Goal: Complete application form: Complete application form

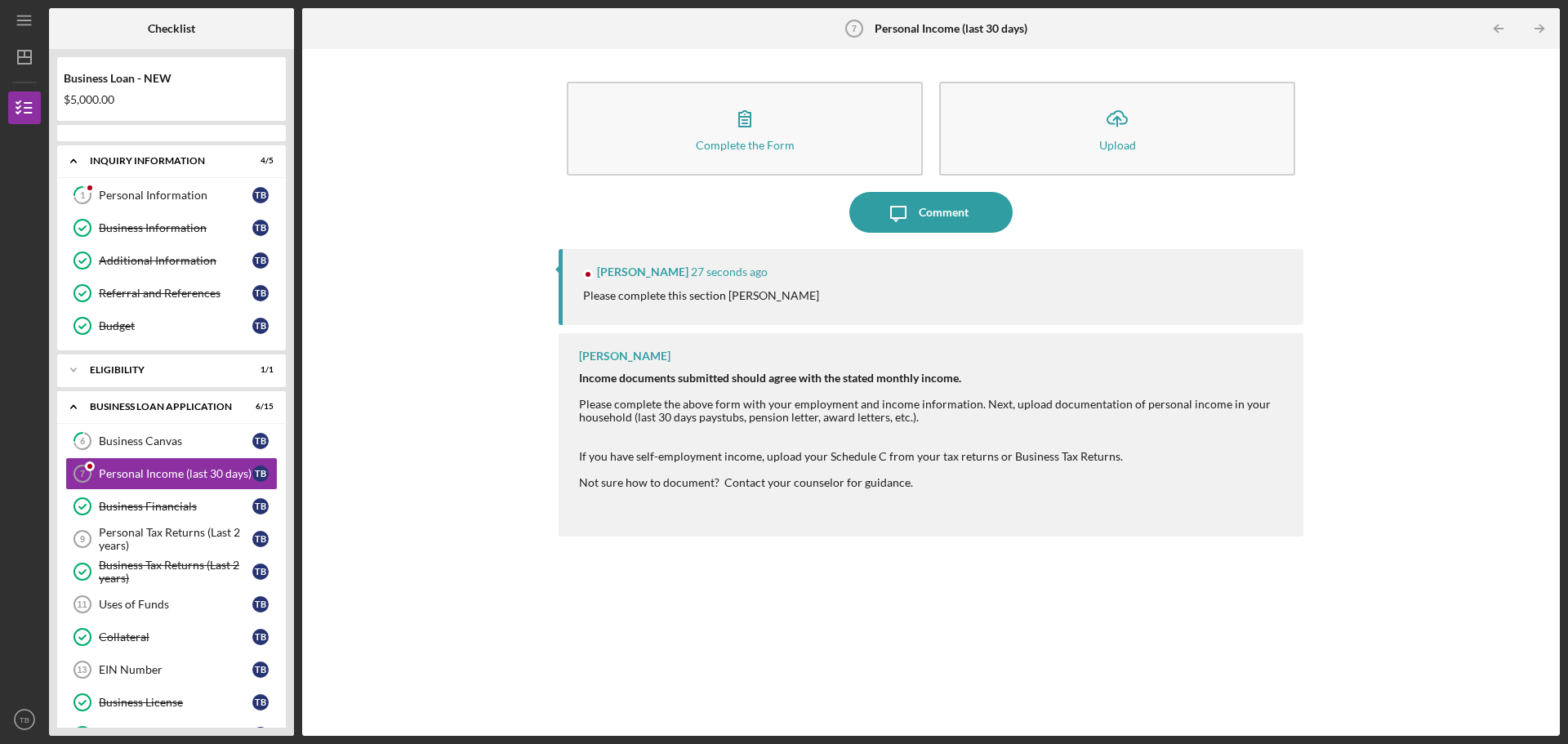
scroll to position [37, 0]
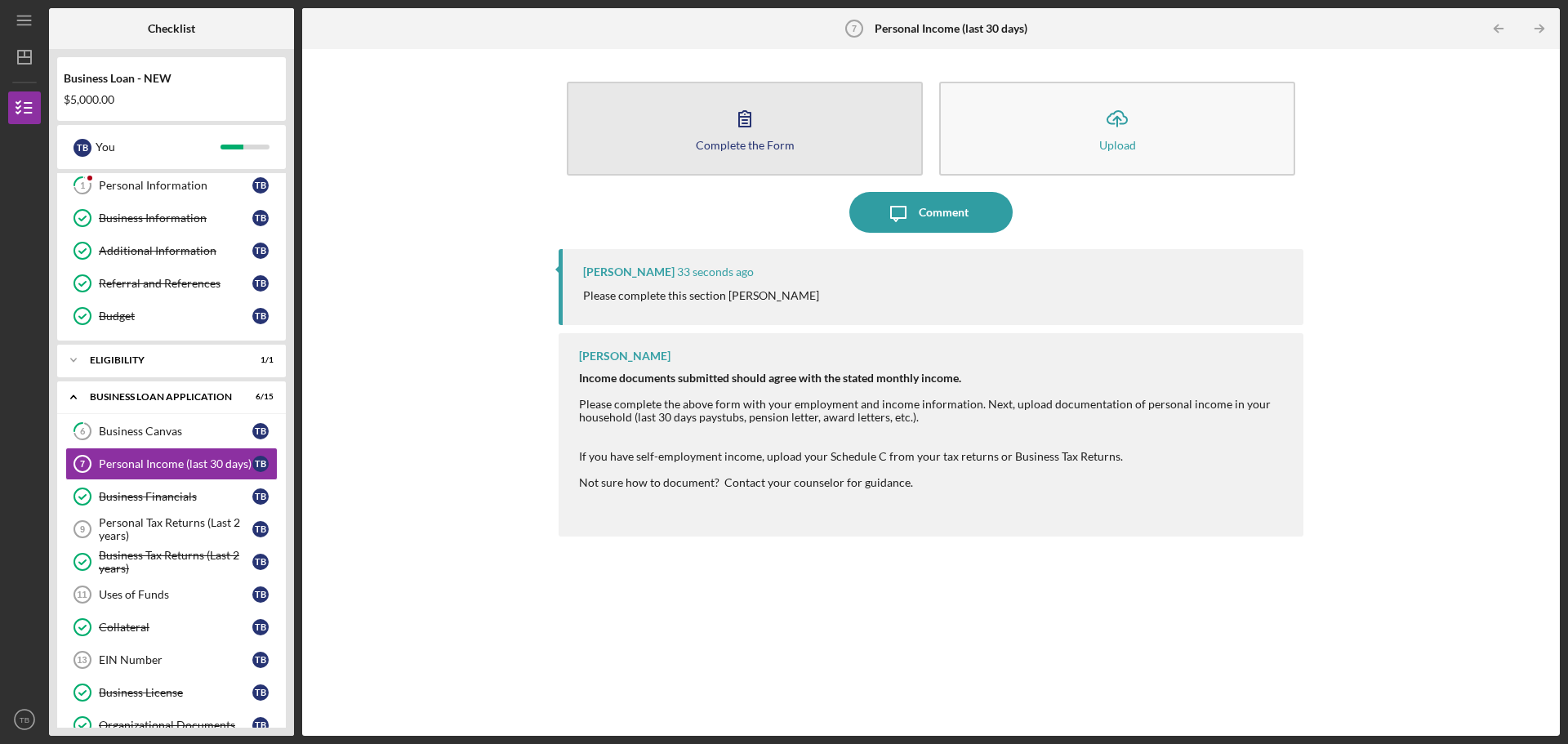
click at [737, 147] on div "Complete the Form" at bounding box center [745, 145] width 99 height 12
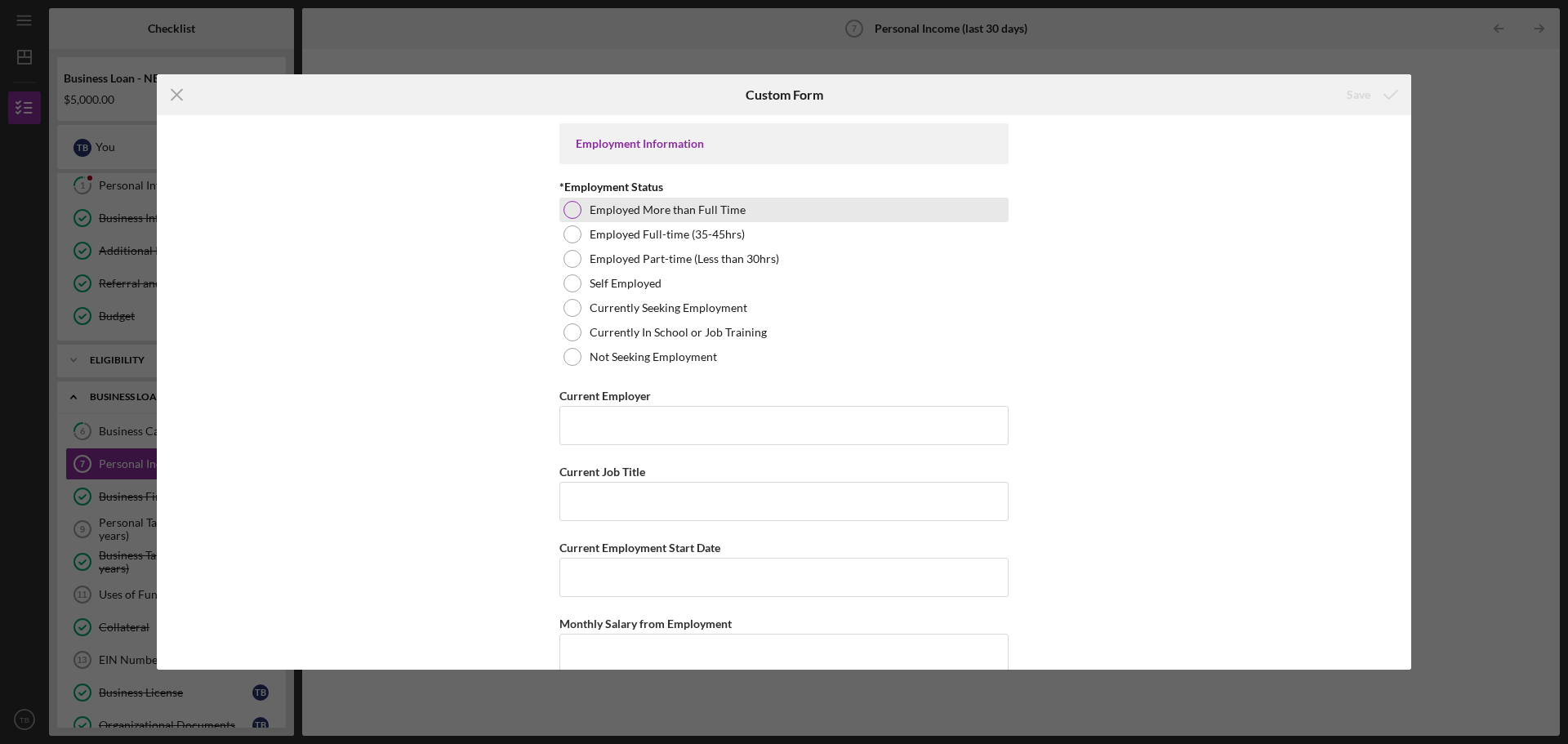
click at [565, 214] on div at bounding box center [572, 210] width 18 height 18
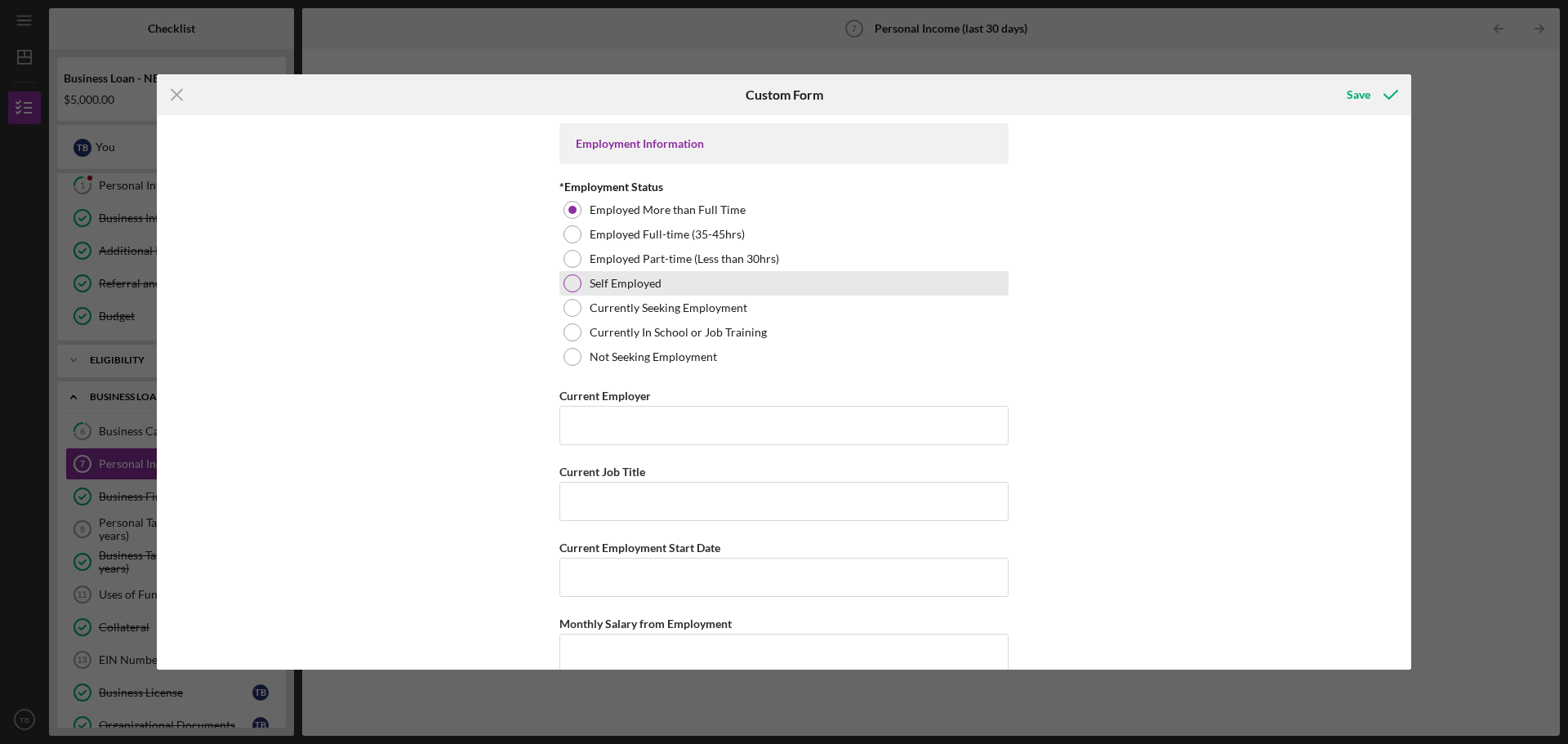
click at [573, 277] on div at bounding box center [572, 283] width 18 height 18
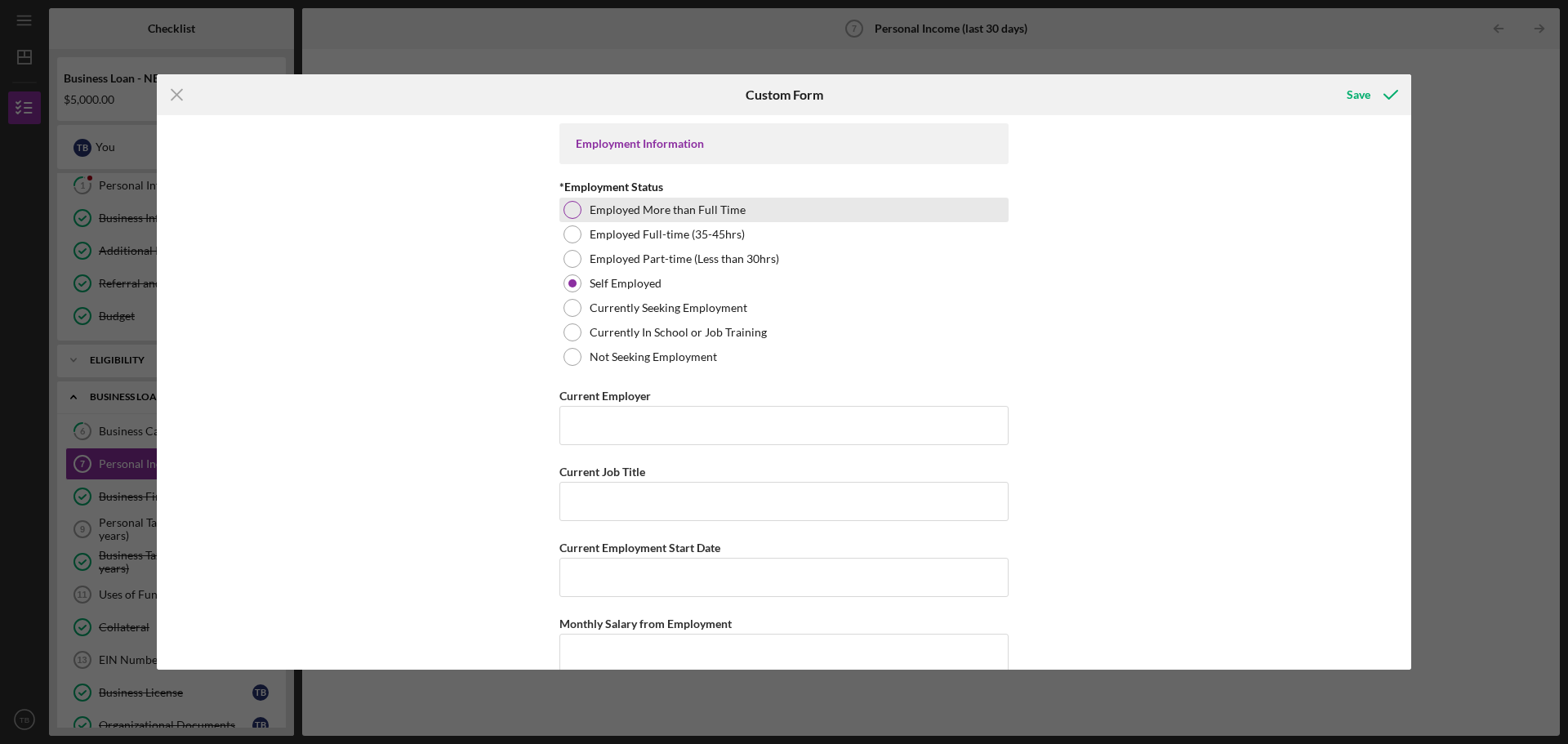
click at [574, 214] on div at bounding box center [572, 210] width 18 height 18
click at [591, 434] on input "Current Employer" at bounding box center [783, 425] width 449 height 39
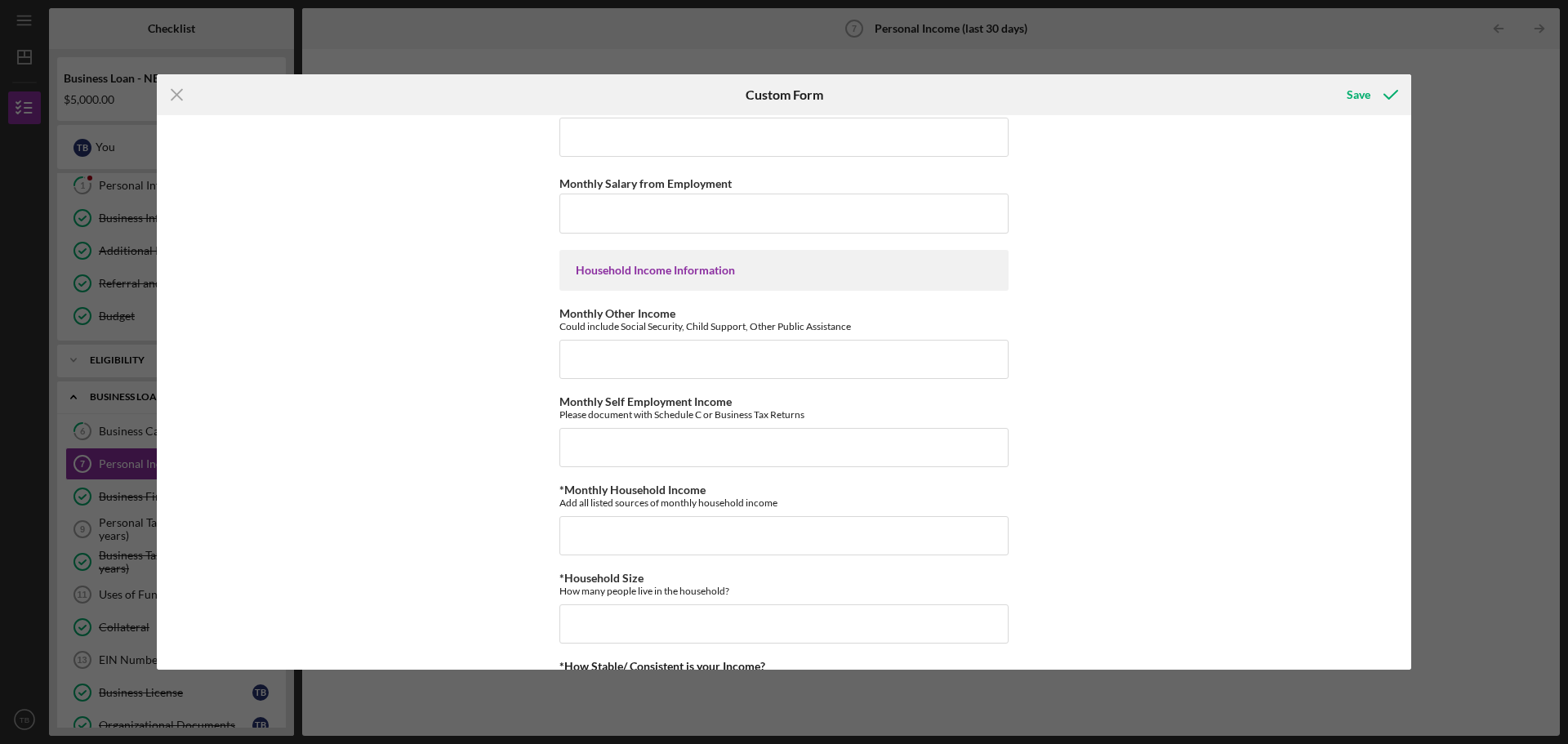
scroll to position [416, 0]
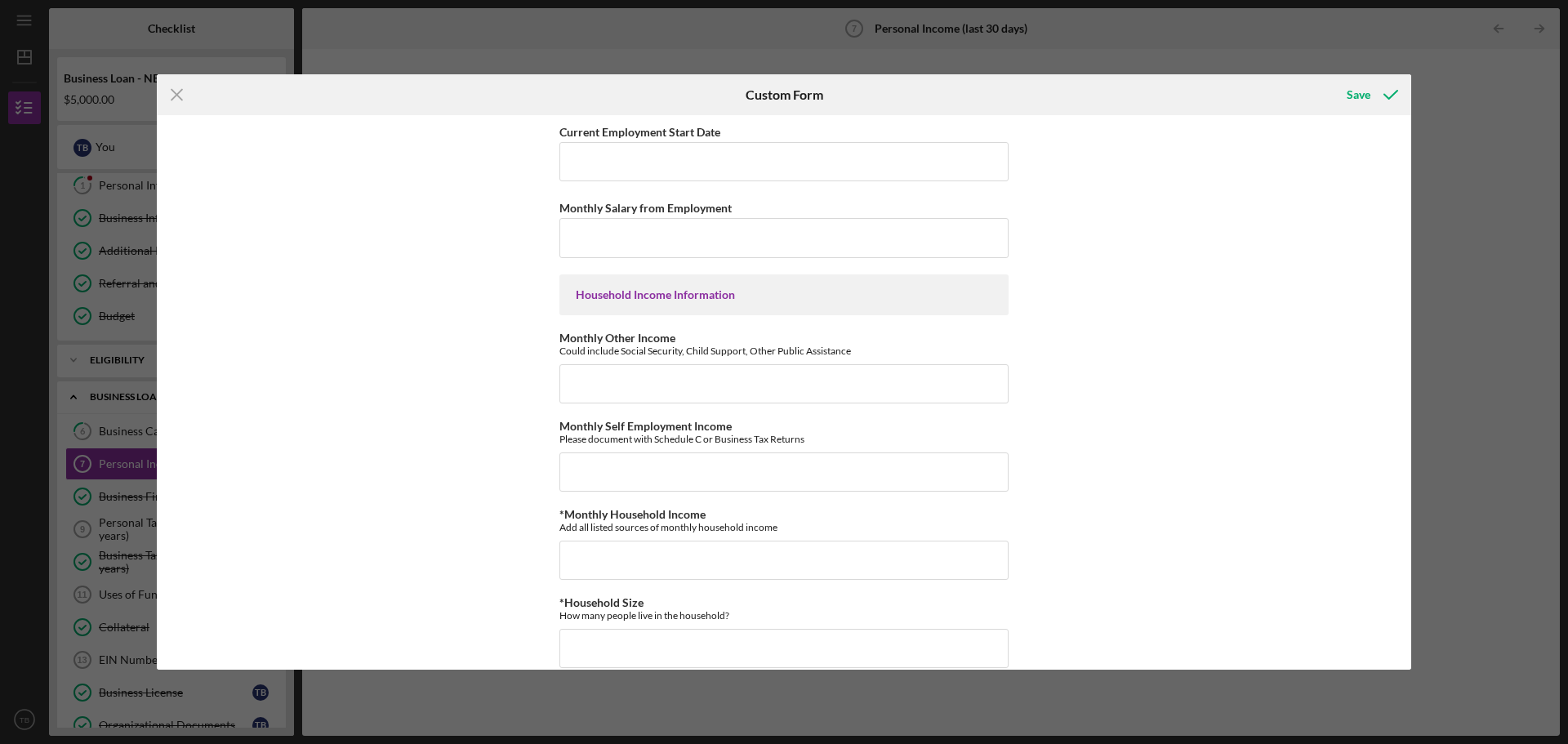
click at [170, 93] on icon "Icon/Menu Close" at bounding box center [177, 95] width 41 height 41
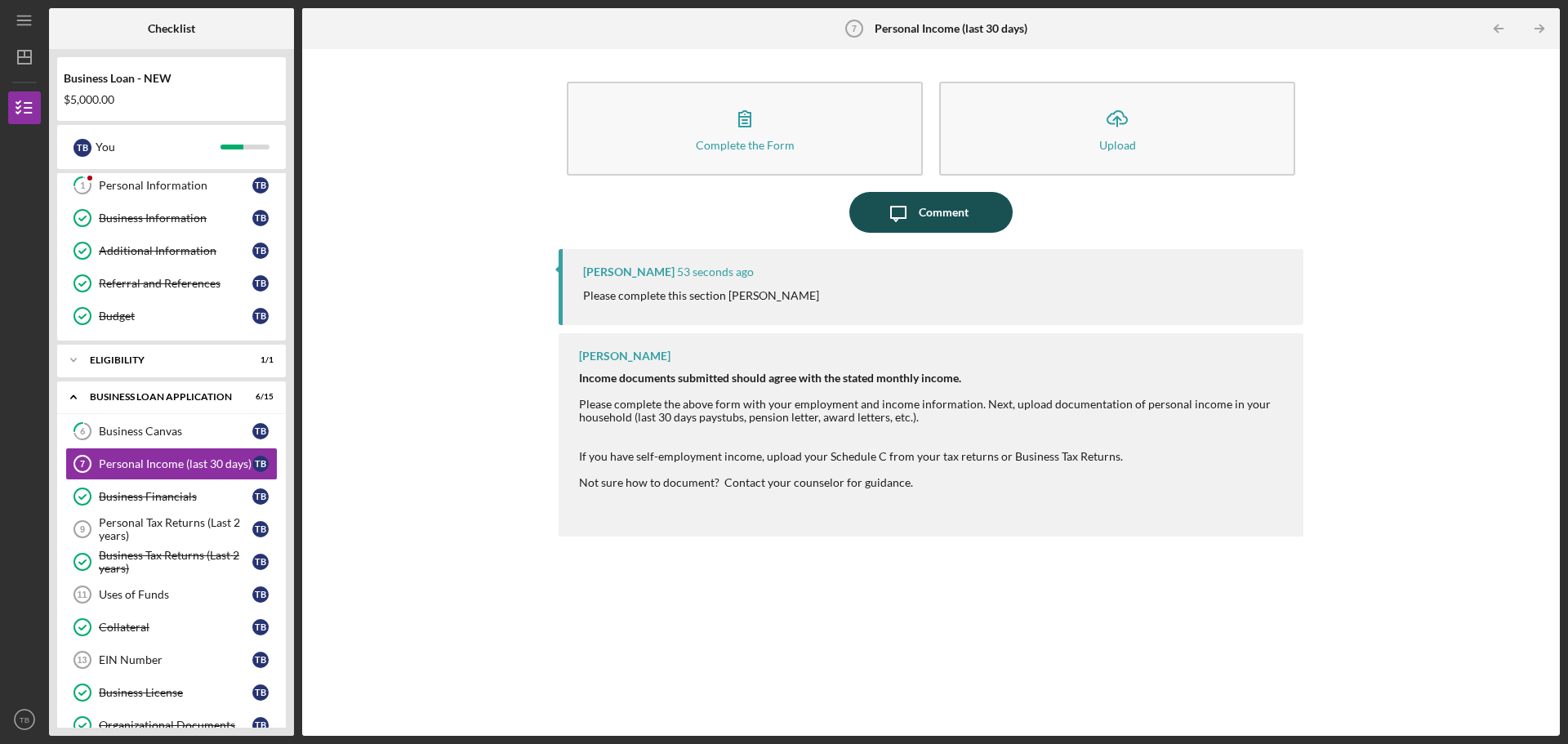
click at [947, 219] on div "Comment" at bounding box center [944, 212] width 50 height 41
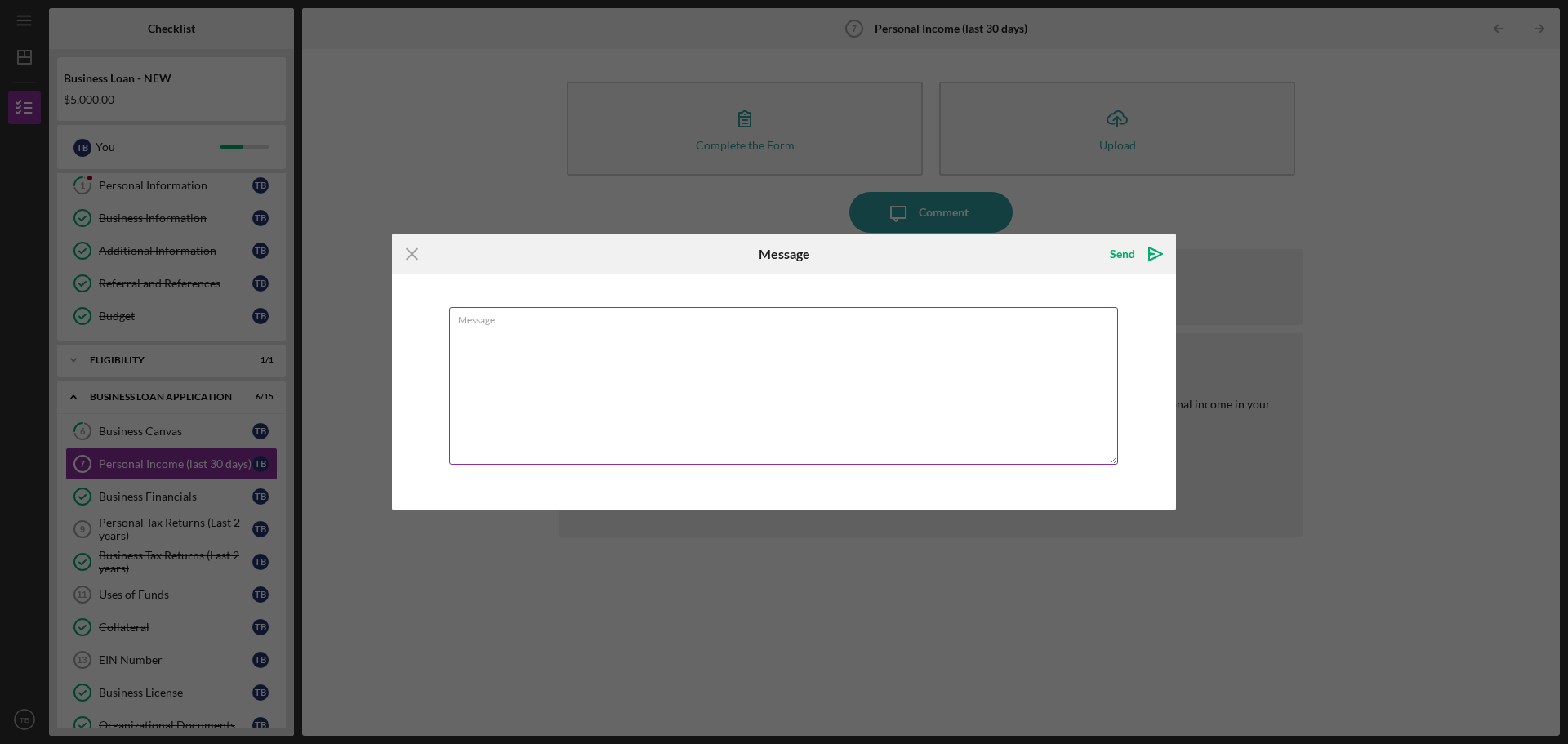
click at [550, 356] on textarea "Message" at bounding box center [783, 386] width 669 height 158
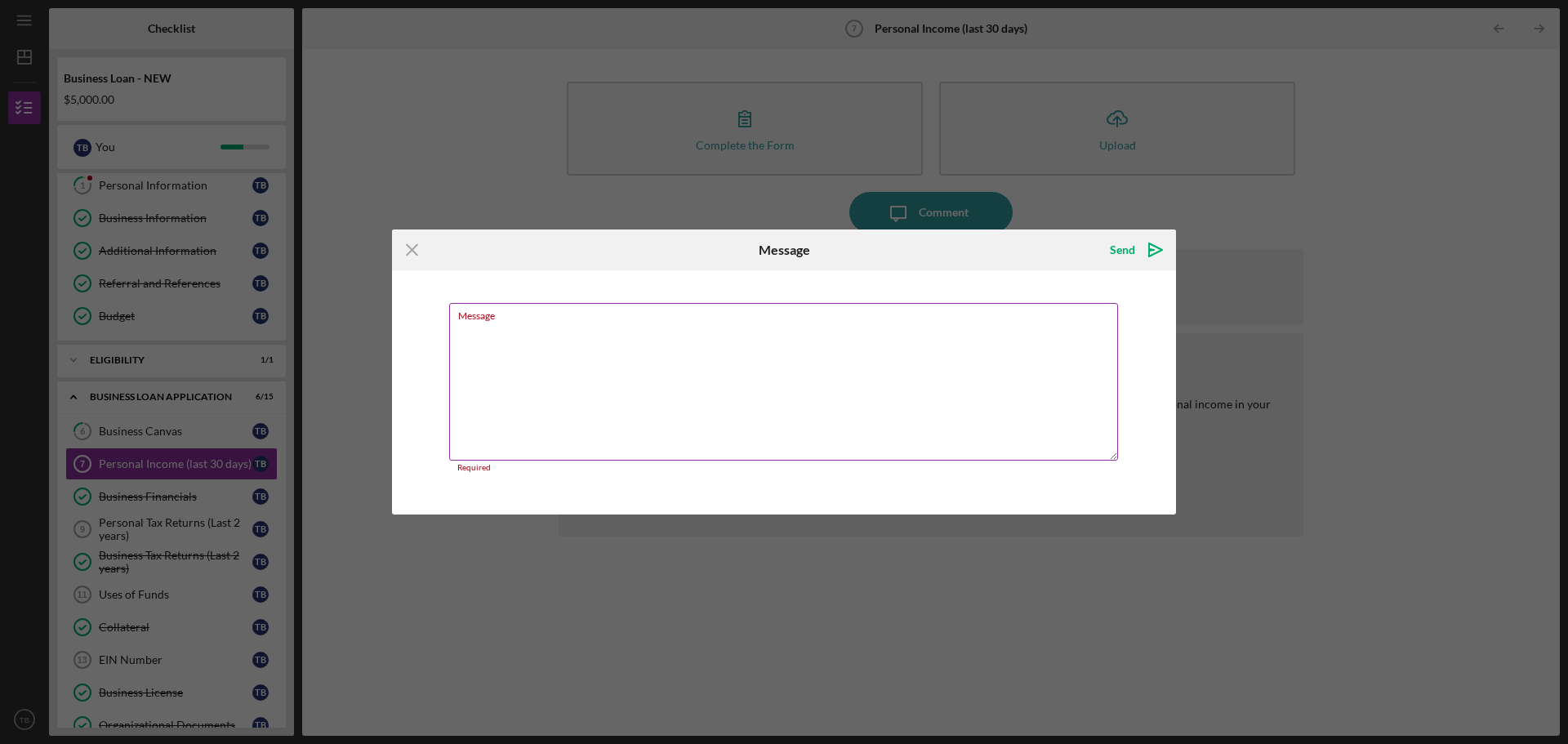
click at [540, 355] on textarea "Message" at bounding box center [783, 381] width 669 height 158
click at [527, 332] on textarea "Message" at bounding box center [783, 381] width 669 height 158
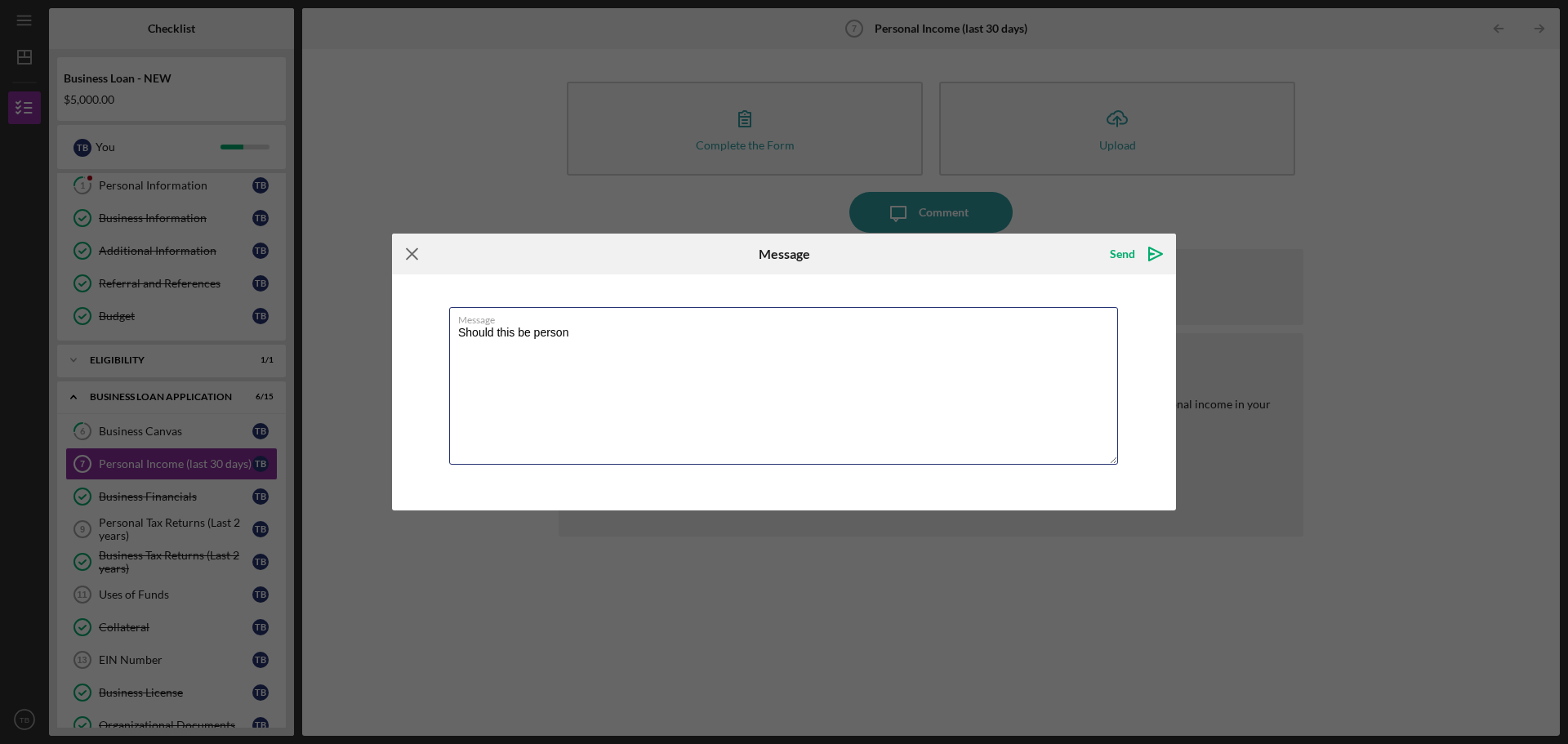
type textarea "Should this be person"
click at [407, 258] on icon "Icon/Menu Close" at bounding box center [412, 254] width 41 height 41
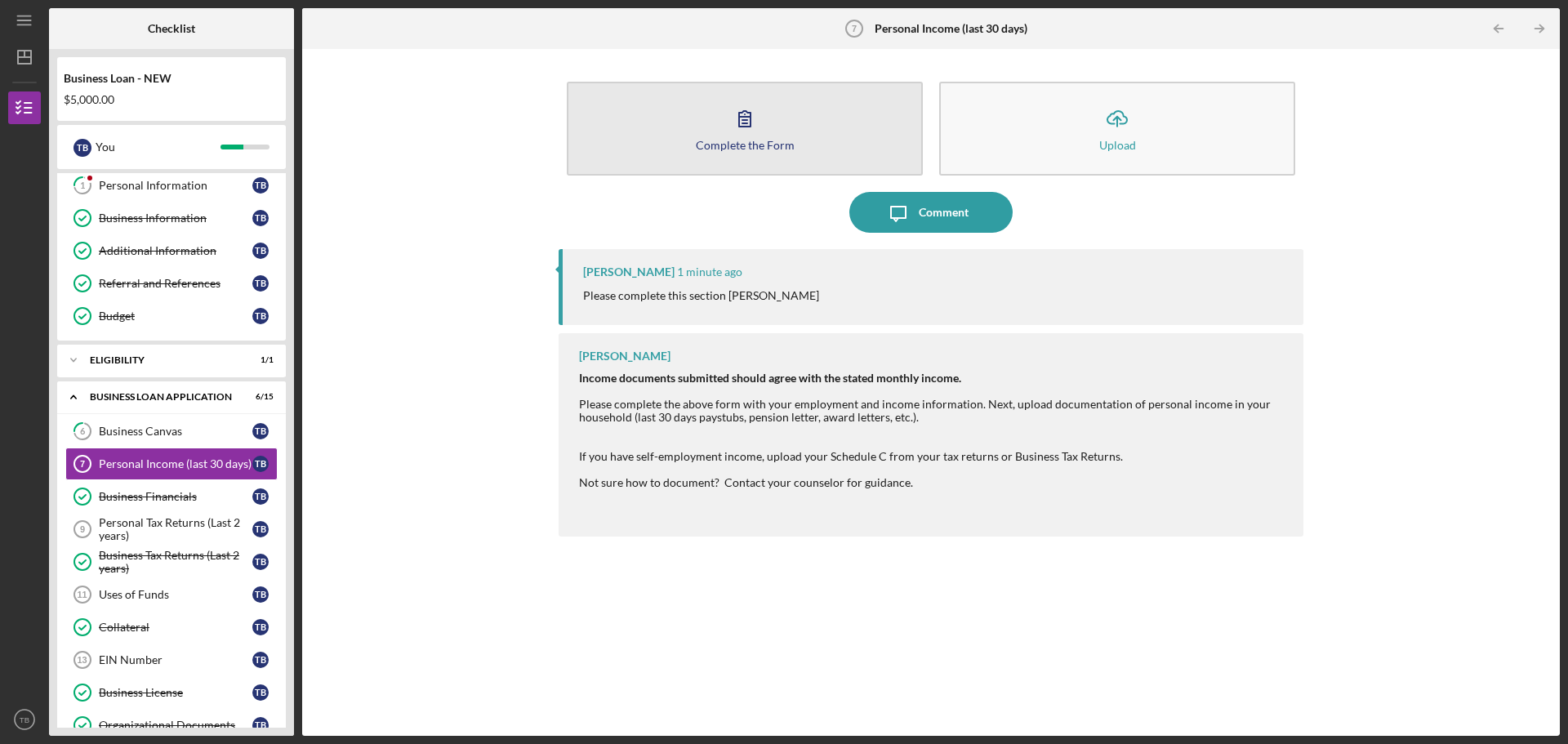
click at [752, 134] on icon "button" at bounding box center [745, 118] width 41 height 41
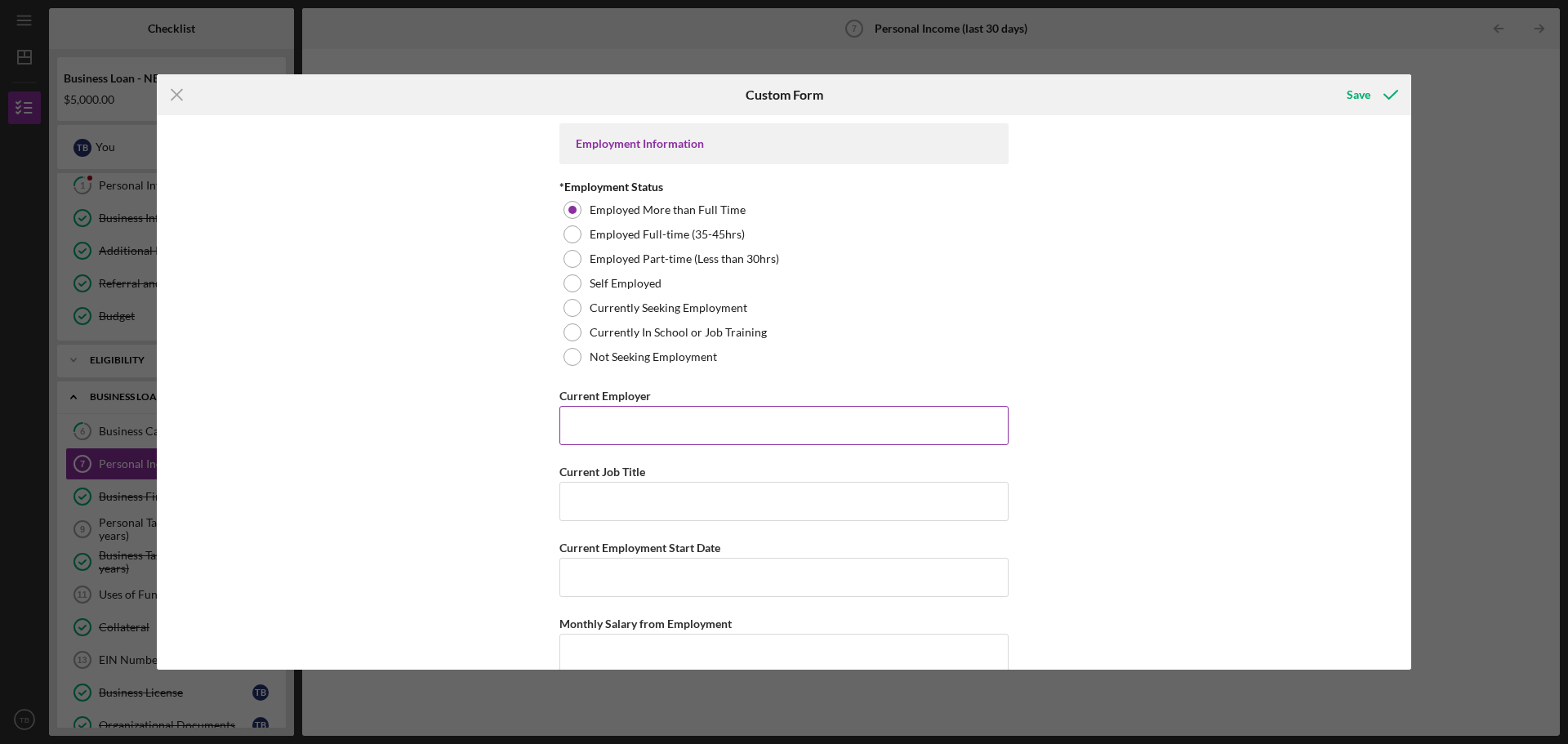
click at [589, 424] on input "Current Employer" at bounding box center [783, 425] width 449 height 39
type input "Mission STL"
click at [609, 491] on input "Current Job Title" at bounding box center [783, 501] width 449 height 39
click at [643, 508] on input "Site Supervisour" at bounding box center [783, 501] width 449 height 39
click at [641, 507] on input "Site Supervisour" at bounding box center [783, 501] width 449 height 39
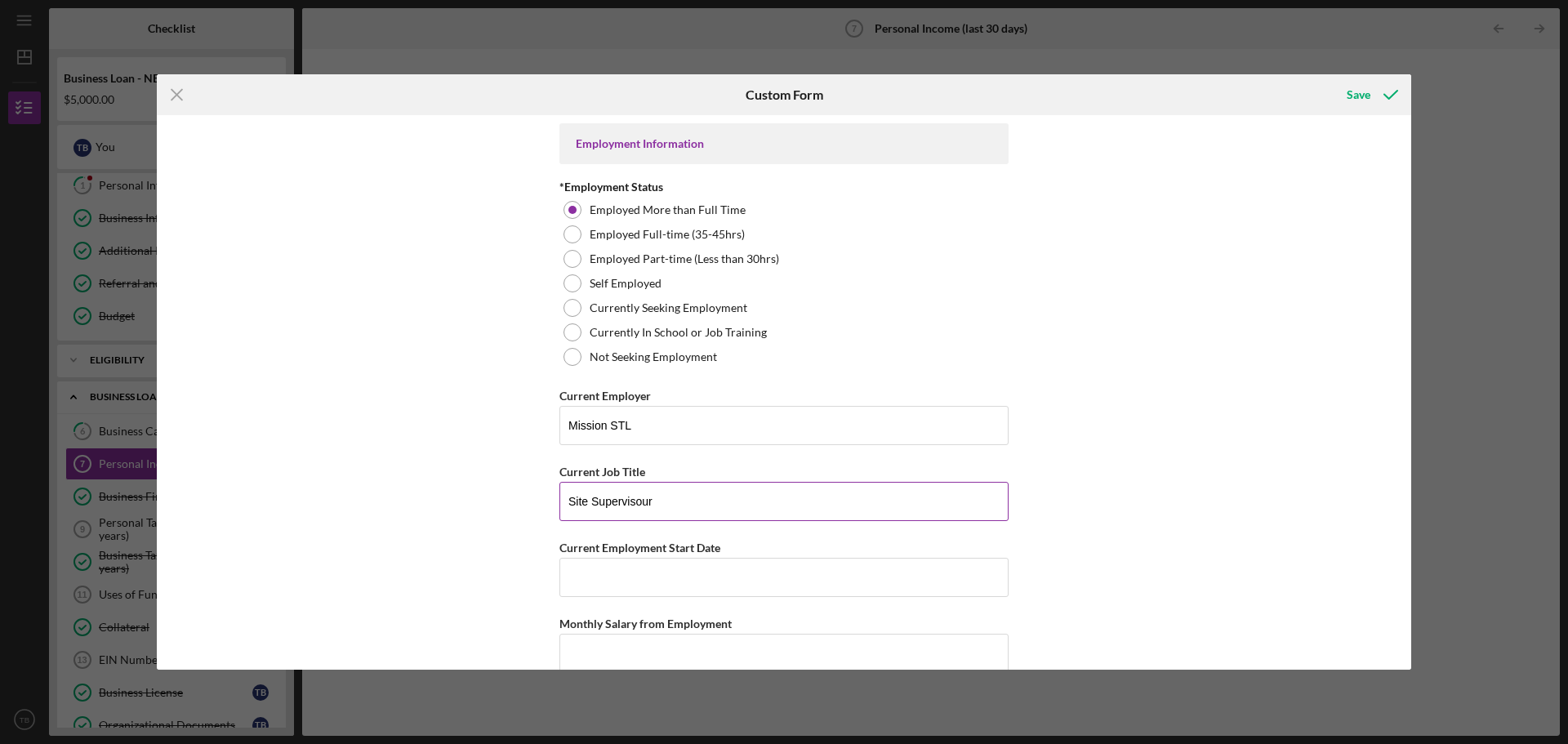
click at [639, 507] on input "Site Supervisour" at bounding box center [783, 501] width 449 height 39
click at [639, 507] on input "Site Supervisour" at bounding box center [783, 501] width 449 height 39
click at [603, 500] on input "Site Supervisour" at bounding box center [783, 501] width 449 height 39
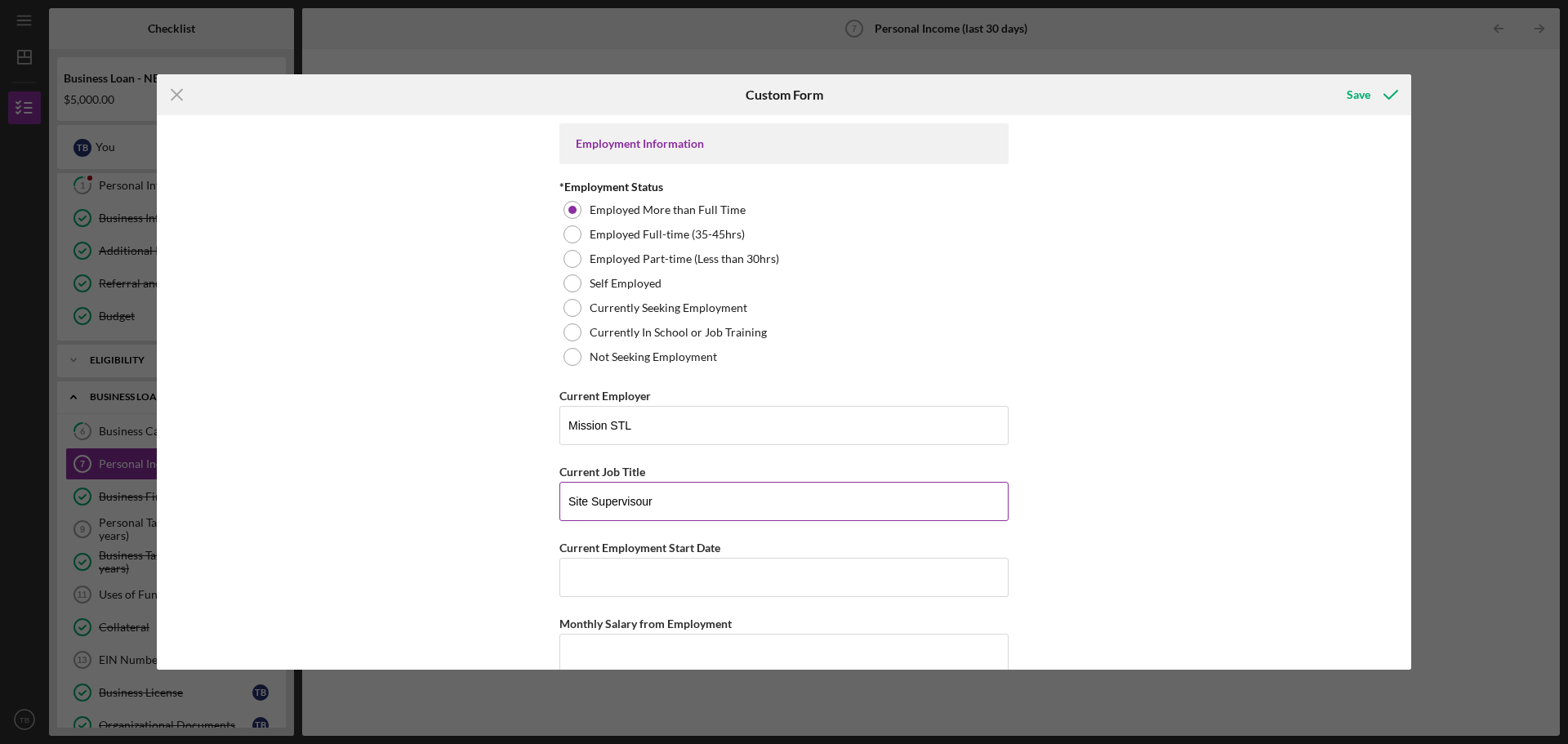
click at [603, 500] on input "Site Supervisour" at bounding box center [783, 501] width 449 height 39
paste input "r"
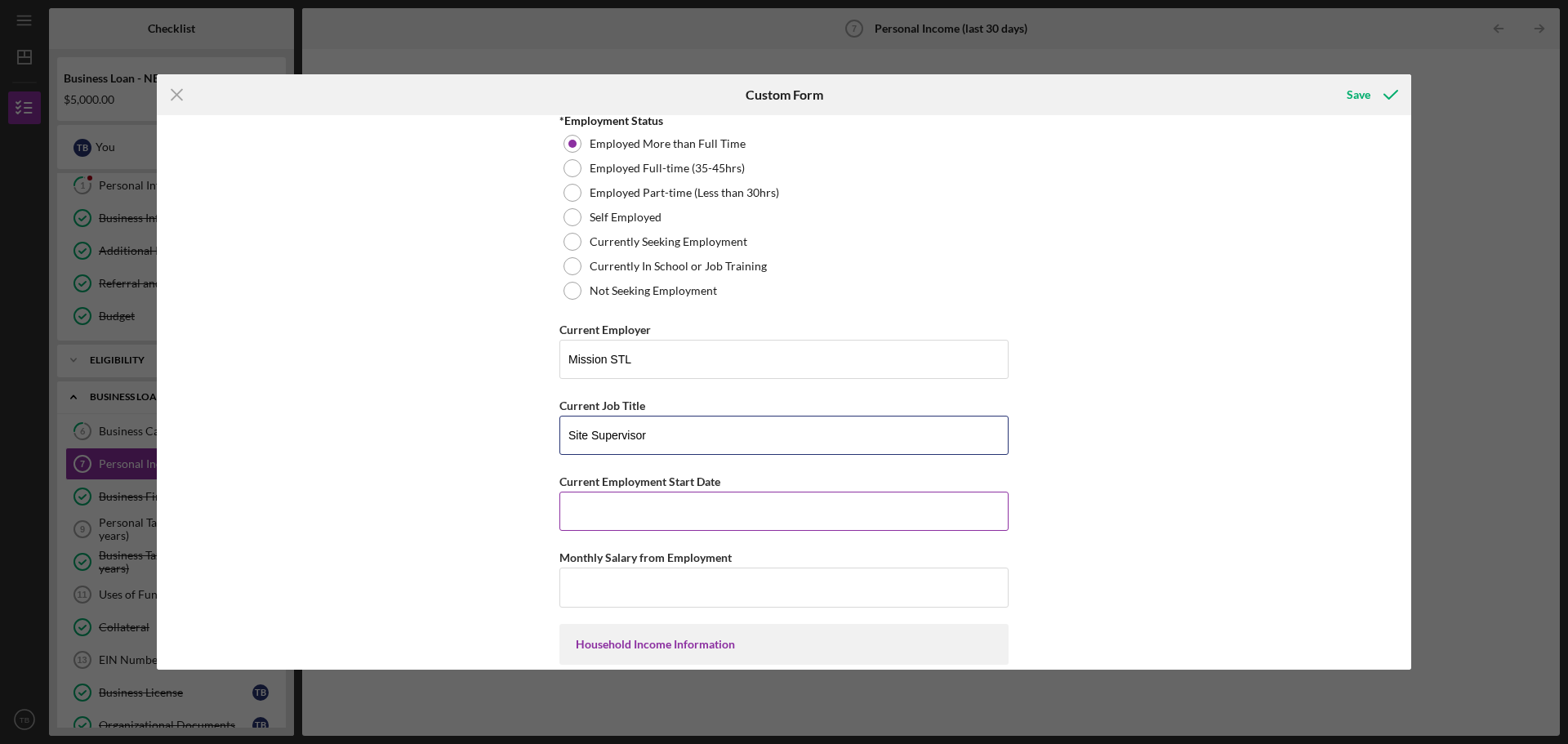
scroll to position [164, 0]
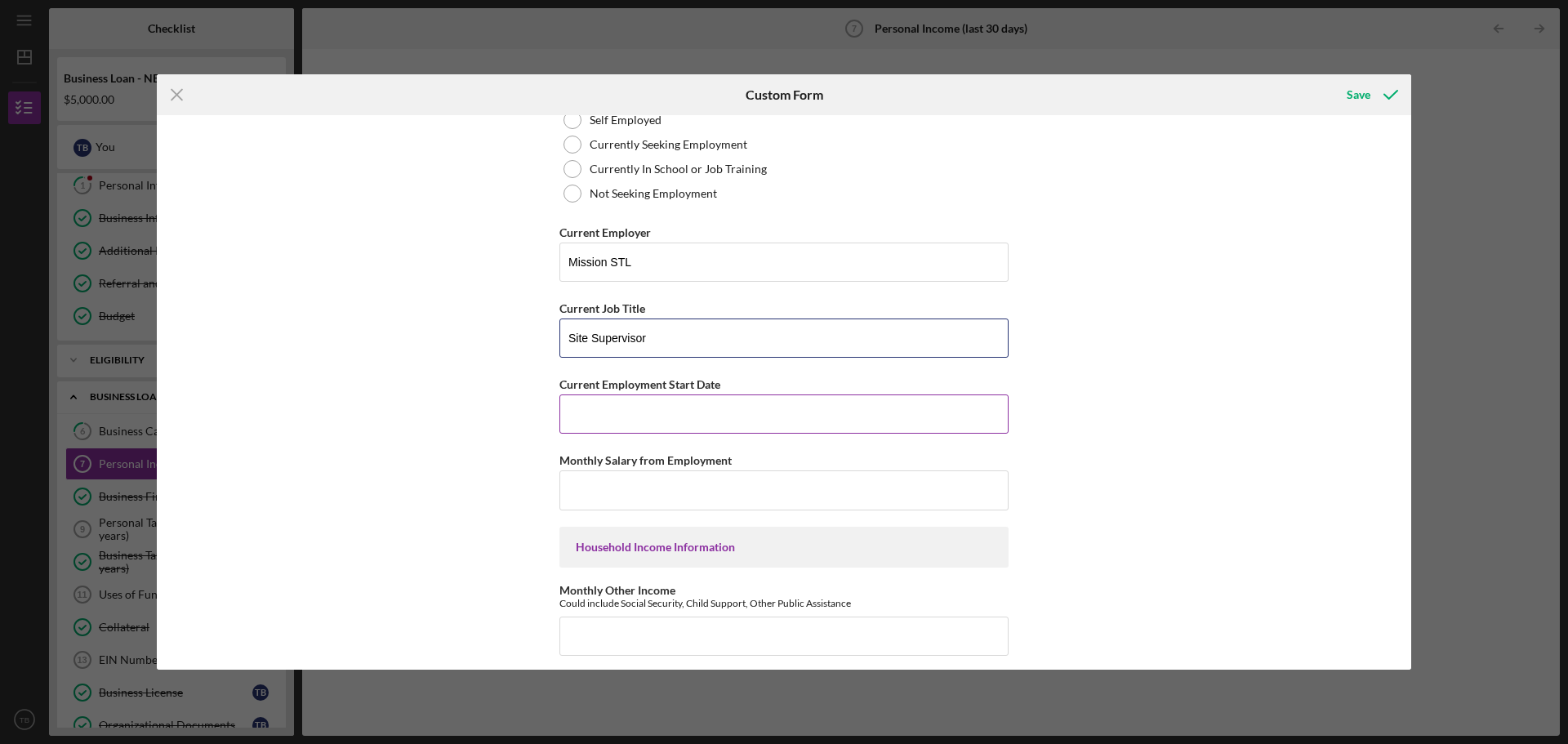
type input "Site Supervisor"
click at [594, 421] on input "Current Employment Start Date" at bounding box center [783, 414] width 449 height 39
drag, startPoint x: 592, startPoint y: 417, endPoint x: 571, endPoint y: 401, distance: 26.4
click at [589, 414] on input "Current Employment Start Date" at bounding box center [783, 414] width 449 height 39
type input "[DATE]"
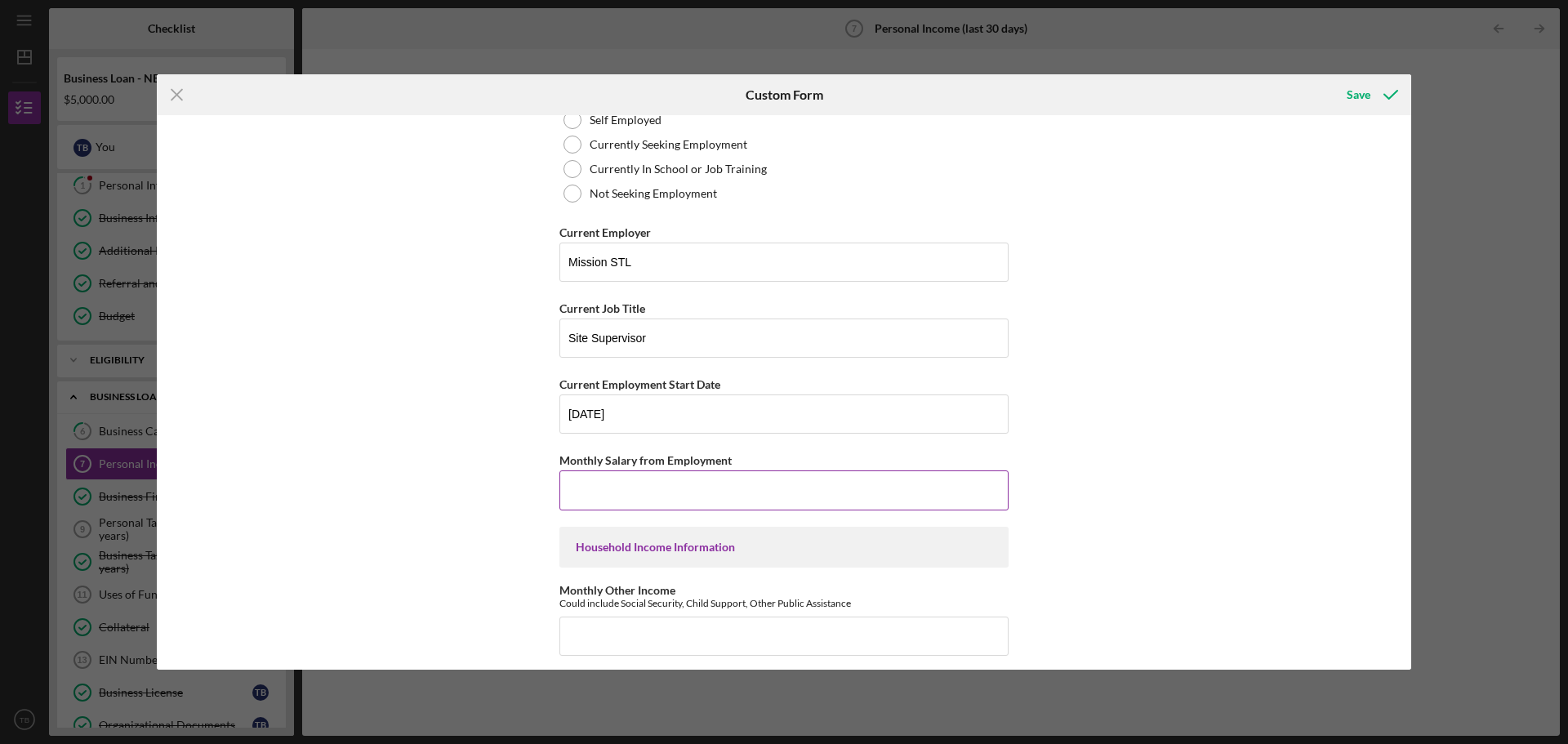
click at [626, 499] on input "Monthly Salary from Employment" at bounding box center [783, 489] width 449 height 39
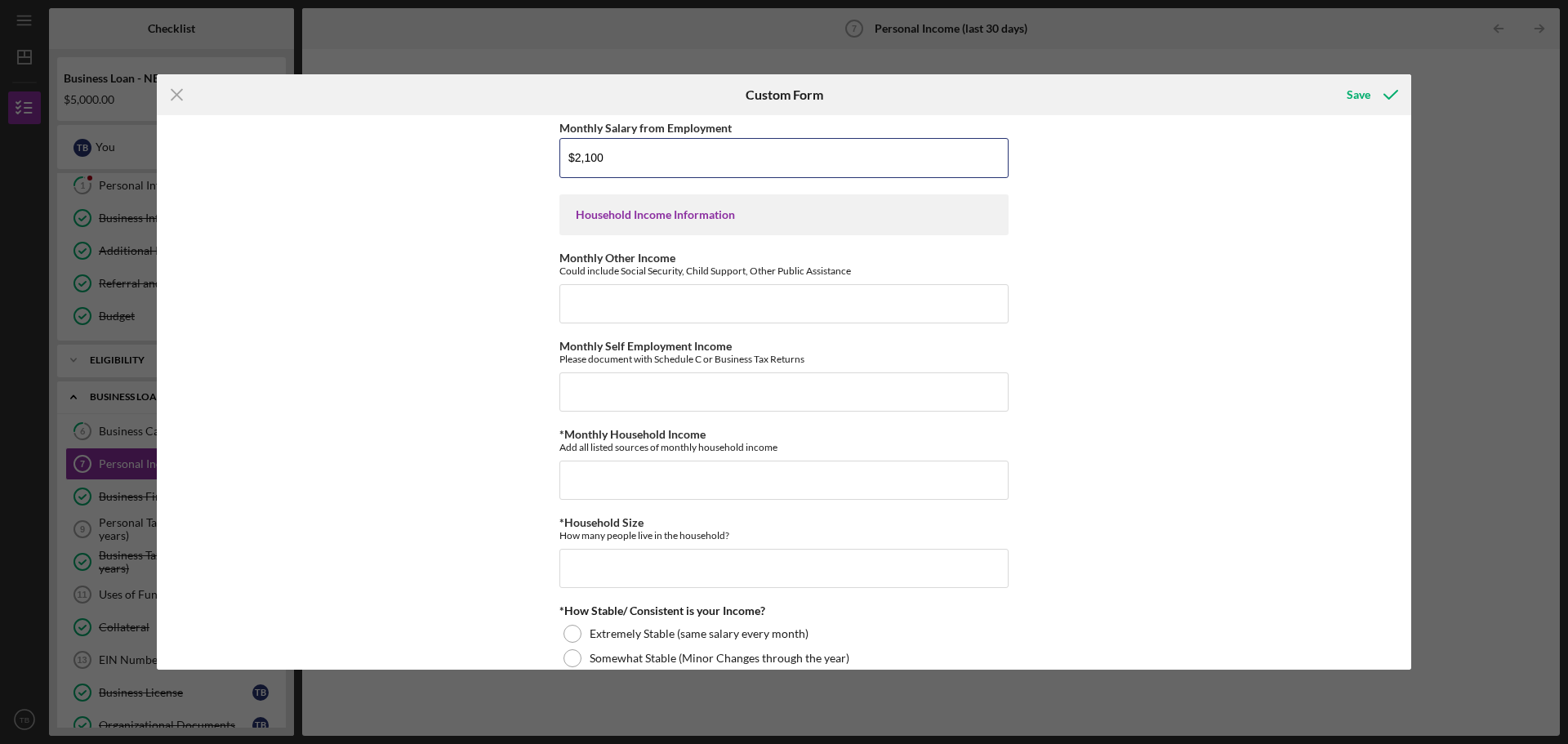
scroll to position [327, 0]
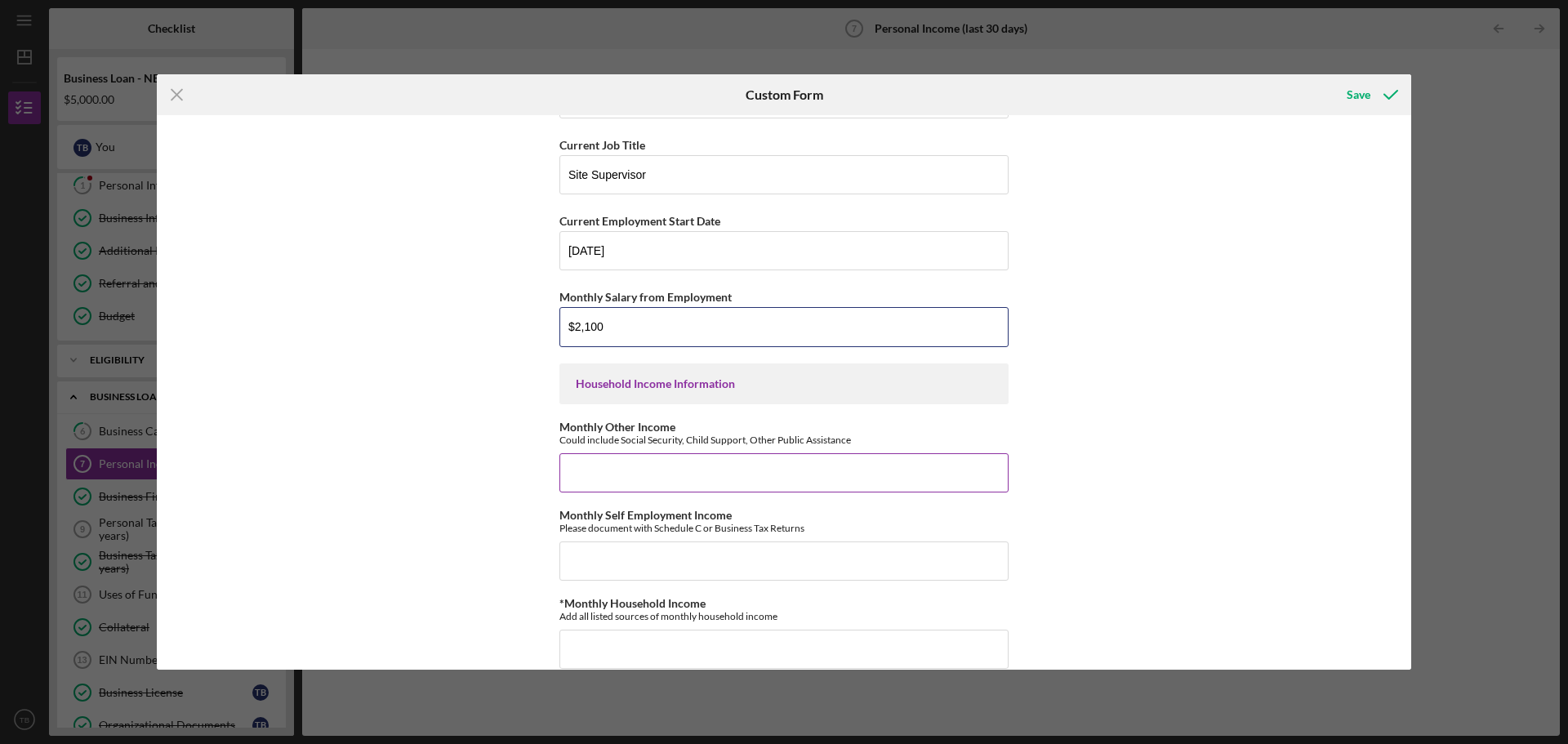
type input "$2,100"
click at [615, 473] on input "Monthly Other Income" at bounding box center [783, 472] width 449 height 39
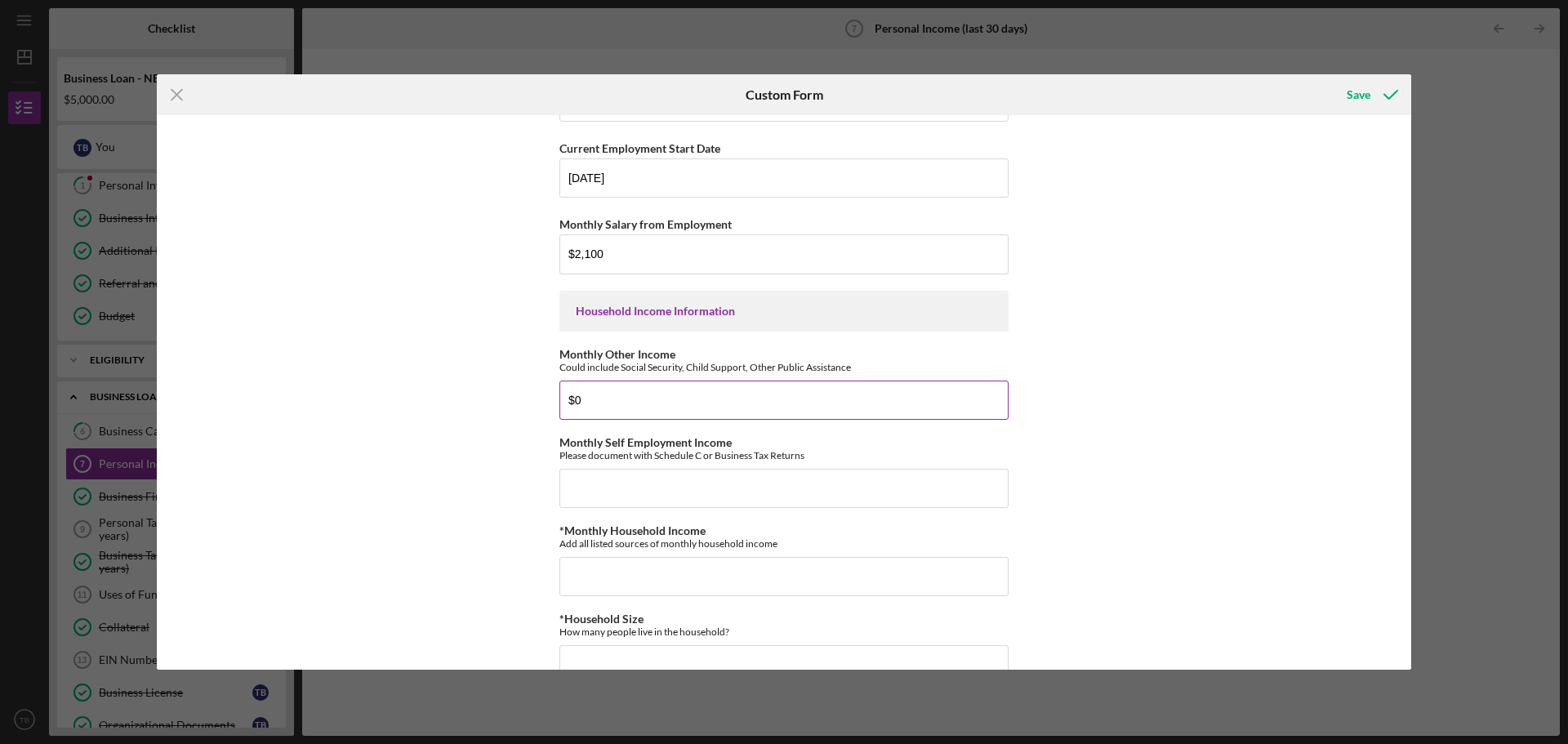
scroll to position [490, 0]
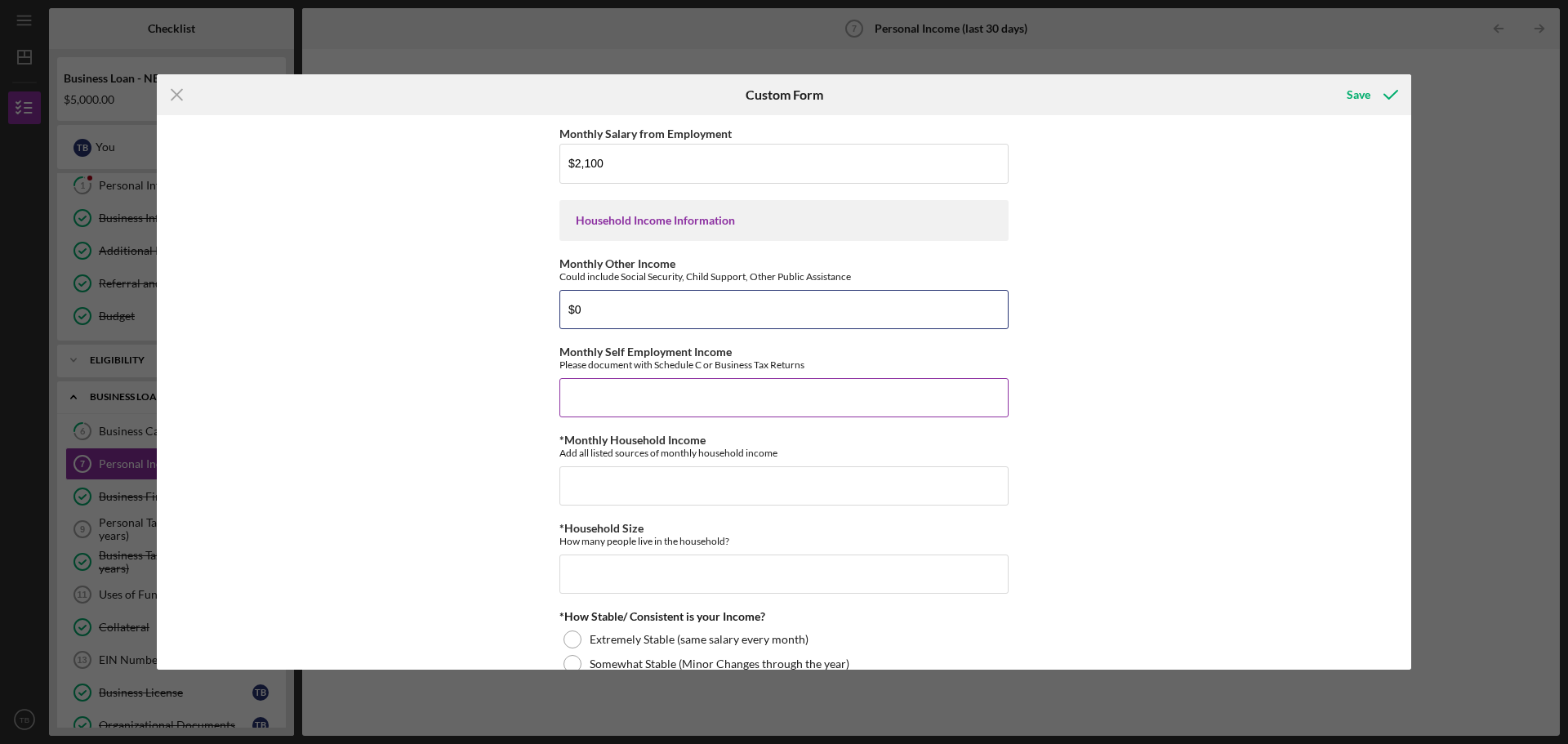
type input "$0"
click at [607, 399] on input "Monthly Self Employment Income" at bounding box center [783, 397] width 449 height 39
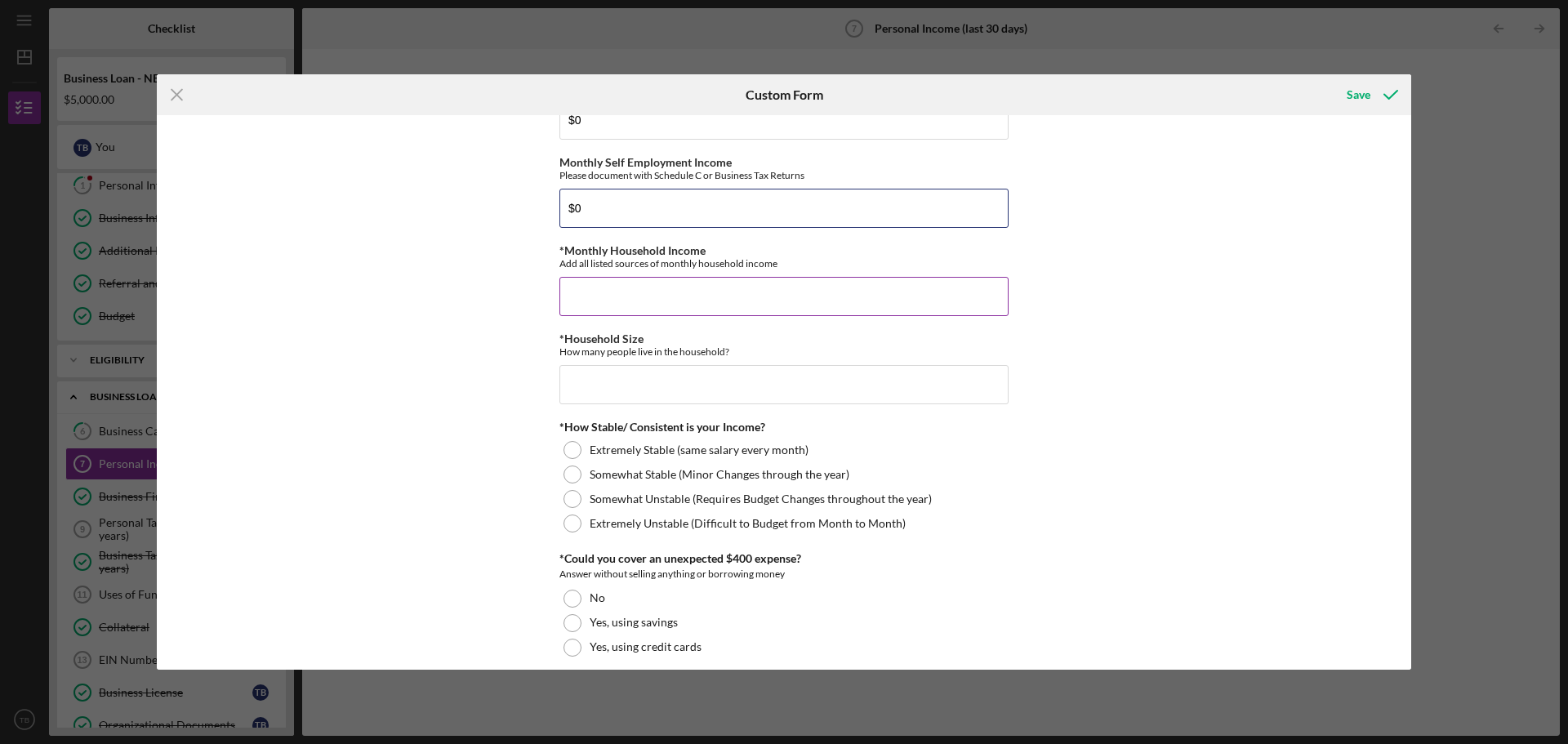
scroll to position [735, 0]
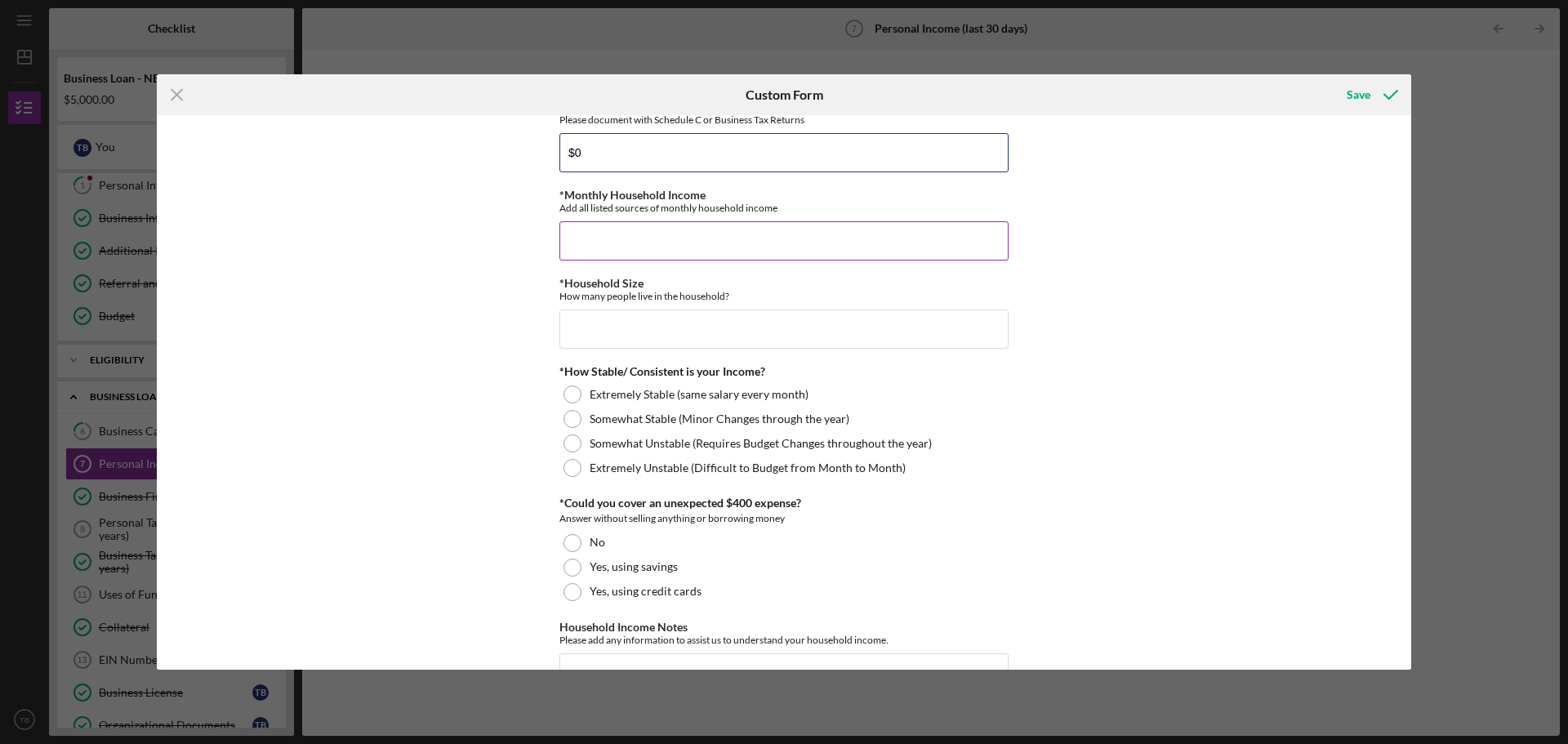
type input "$0"
click at [616, 241] on input "*Monthly Household Income" at bounding box center [783, 240] width 449 height 39
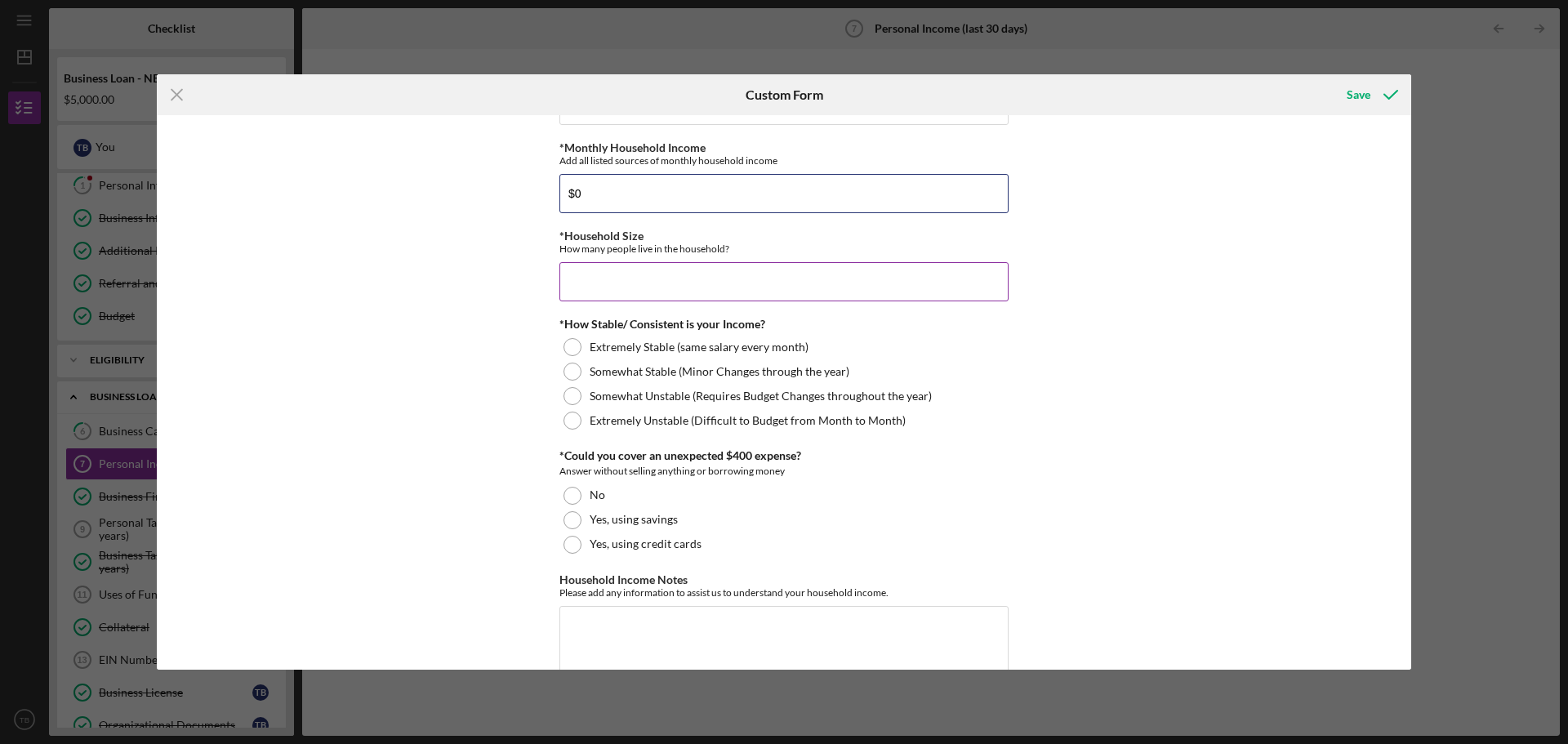
scroll to position [824, 0]
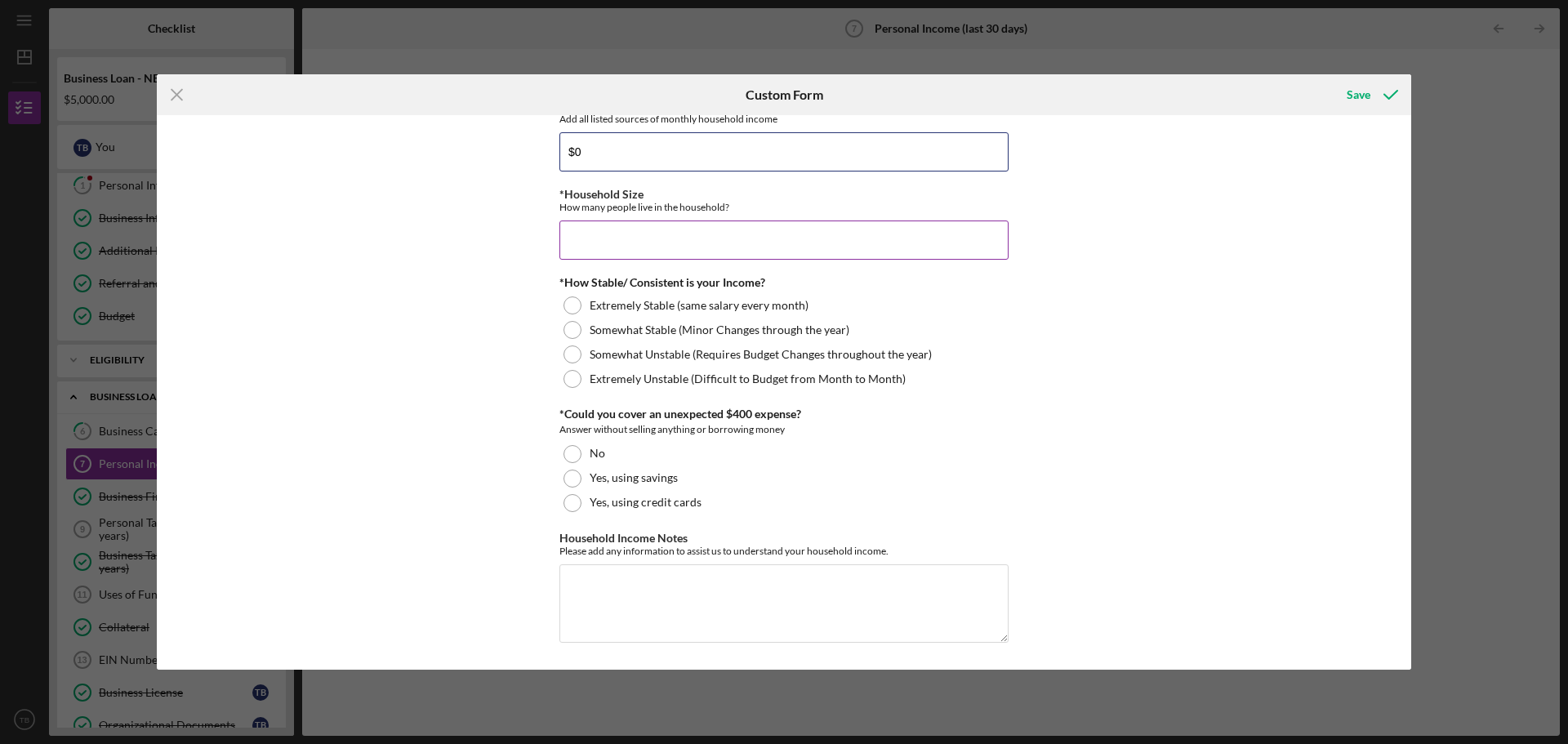
type input "$0"
click at [635, 246] on input "*Household Size" at bounding box center [783, 239] width 449 height 39
type input "2"
click at [574, 303] on div at bounding box center [572, 305] width 18 height 18
click at [571, 477] on div at bounding box center [572, 478] width 18 height 18
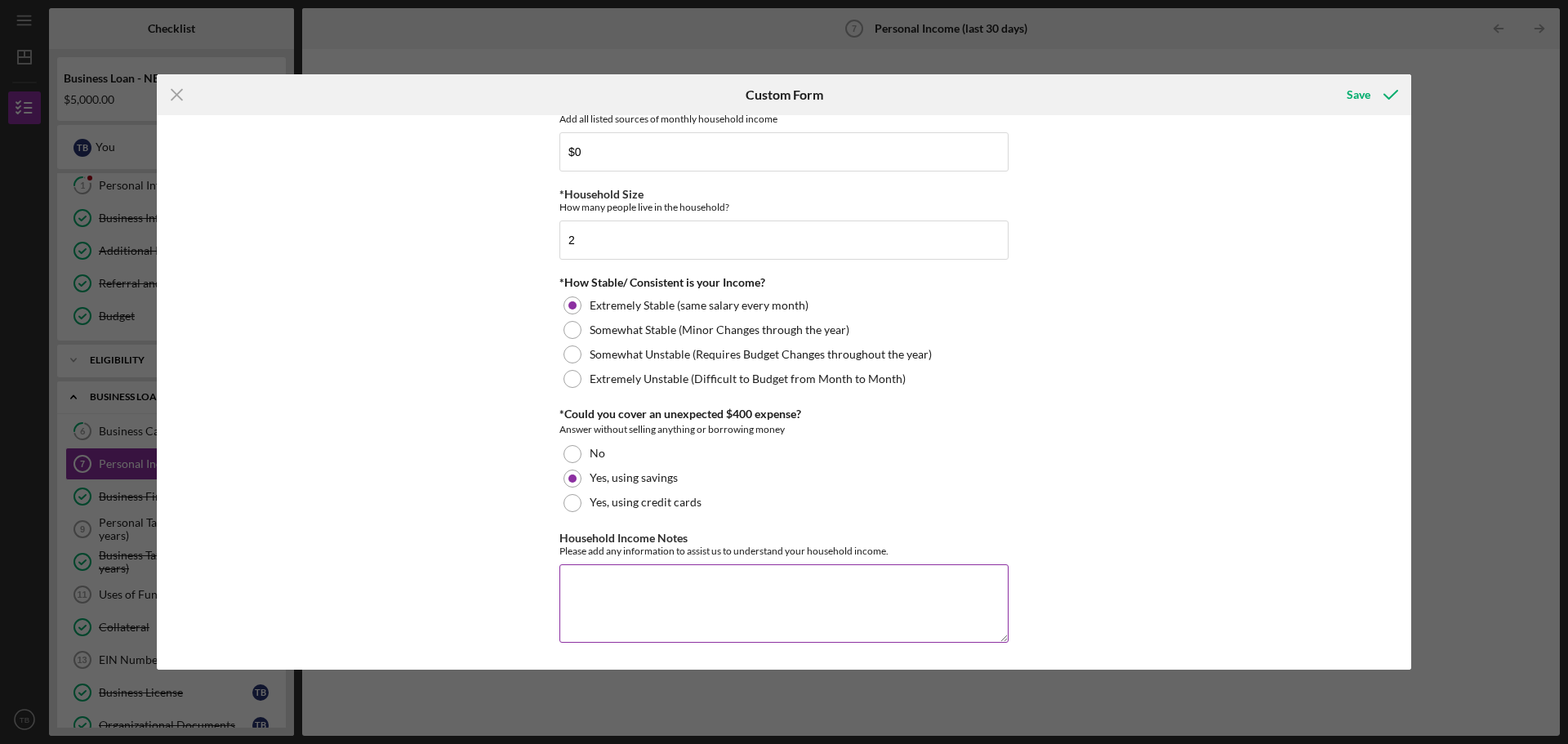
click at [574, 580] on textarea "Household Income Notes" at bounding box center [783, 603] width 449 height 79
click at [573, 508] on div at bounding box center [572, 503] width 18 height 18
click at [1361, 91] on div "Save" at bounding box center [1357, 95] width 24 height 33
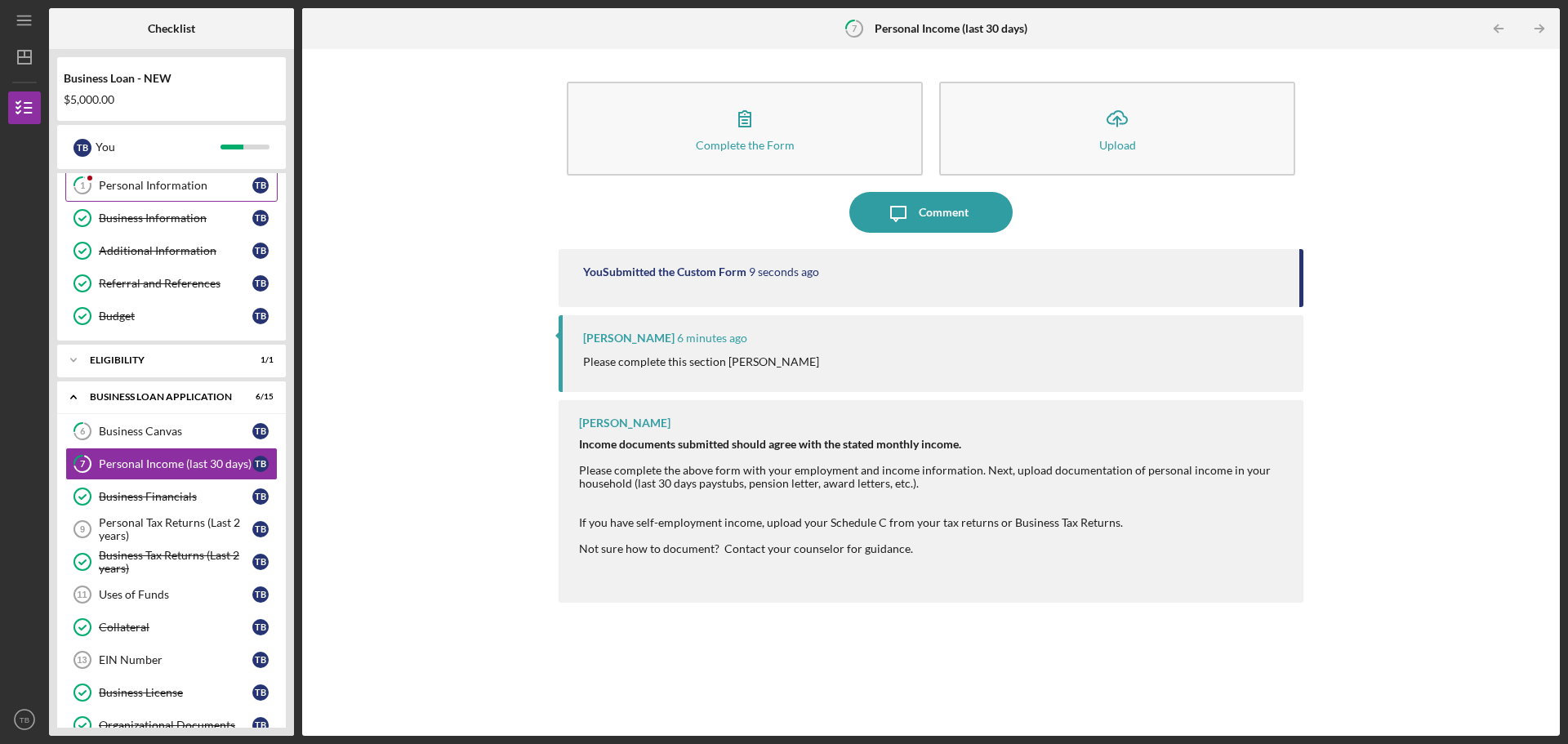
click at [116, 186] on div "Personal Information" at bounding box center [175, 186] width 153 height 13
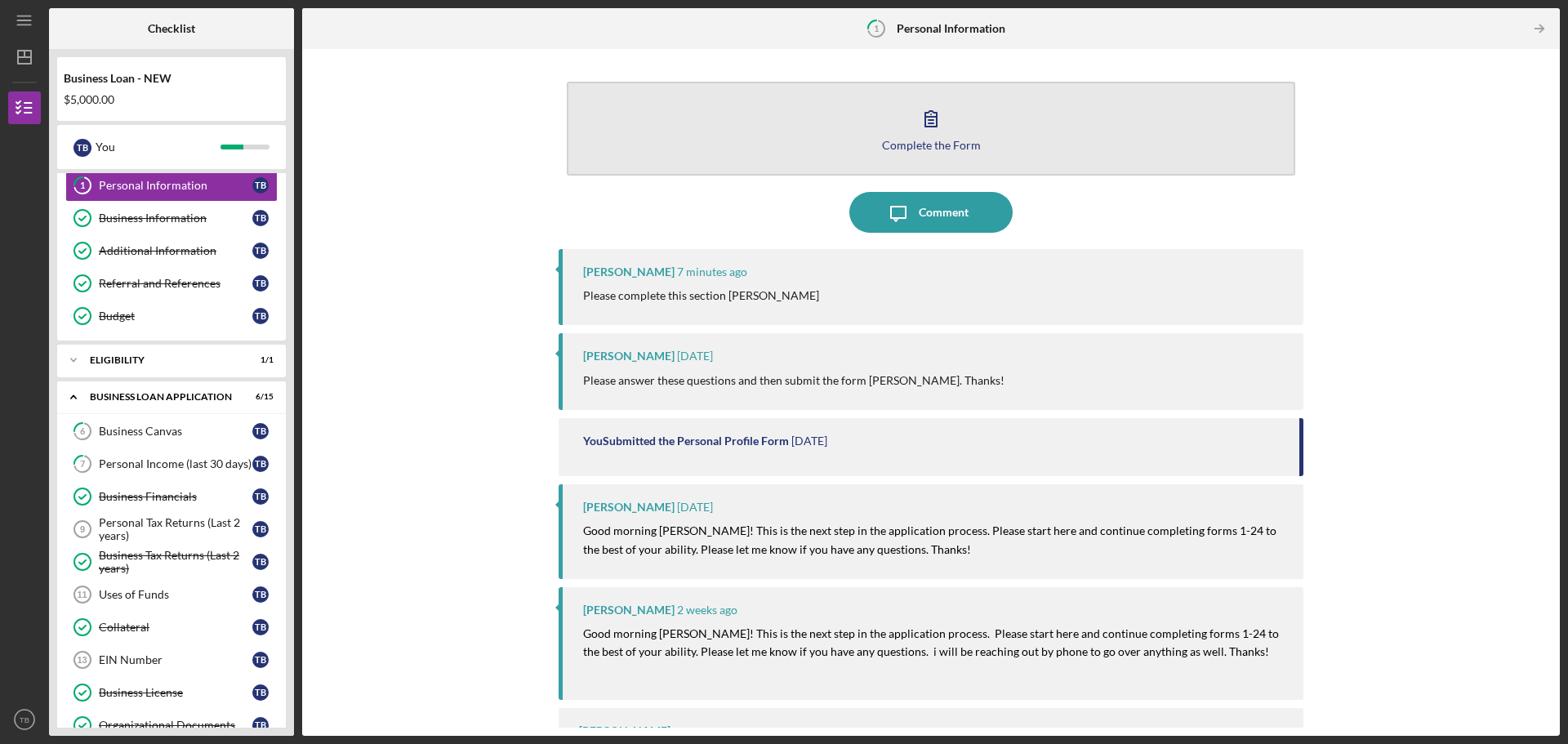
click at [930, 139] on div "Complete the Form" at bounding box center [930, 145] width 99 height 12
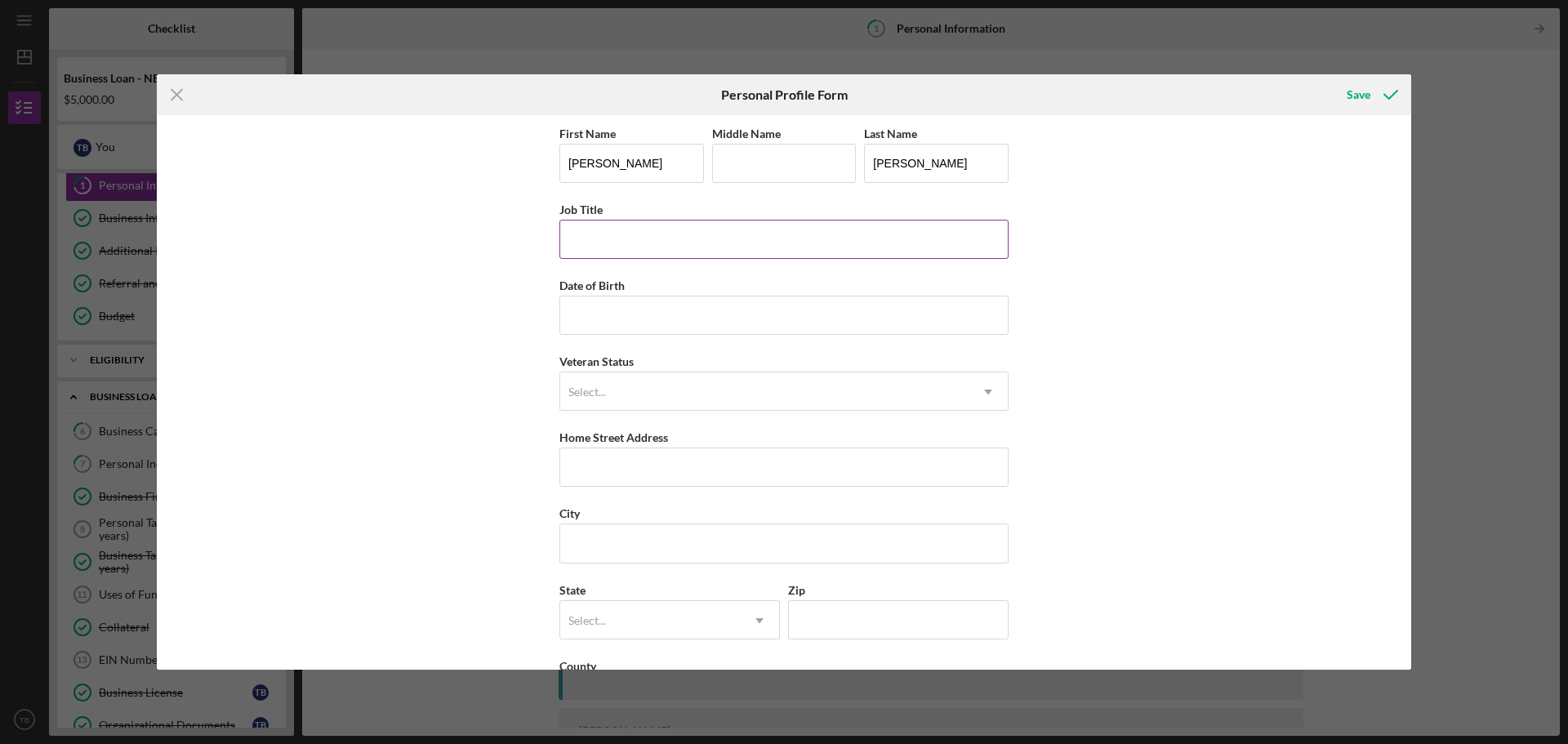
click at [651, 239] on input "Job Title" at bounding box center [783, 238] width 449 height 39
paste input "Site Supervisor"
type input "Site Supervisor"
click at [606, 318] on input "Date of Birth" at bounding box center [783, 315] width 449 height 39
type input "[DATE]"
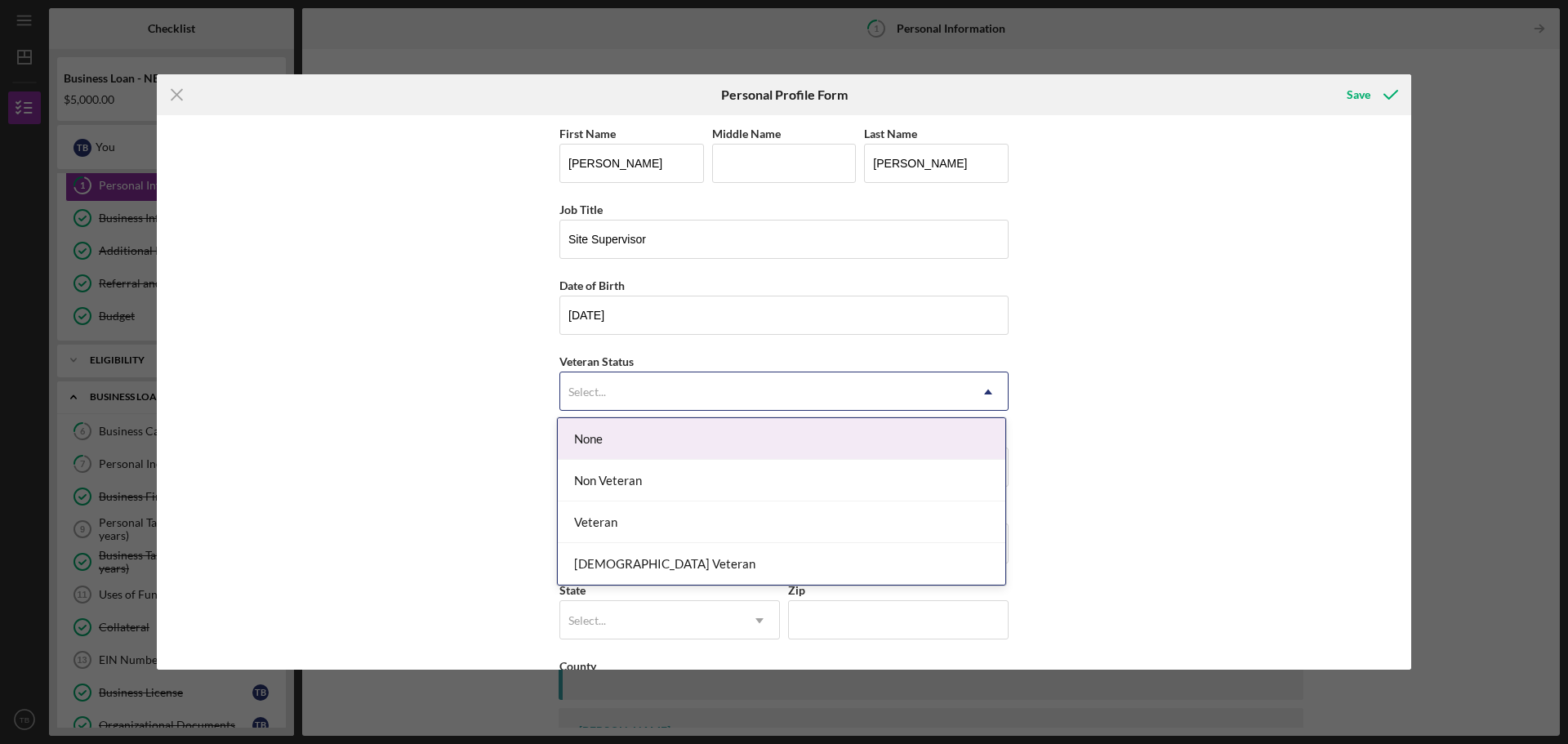
click at [629, 396] on div "Select..." at bounding box center [764, 392] width 408 height 37
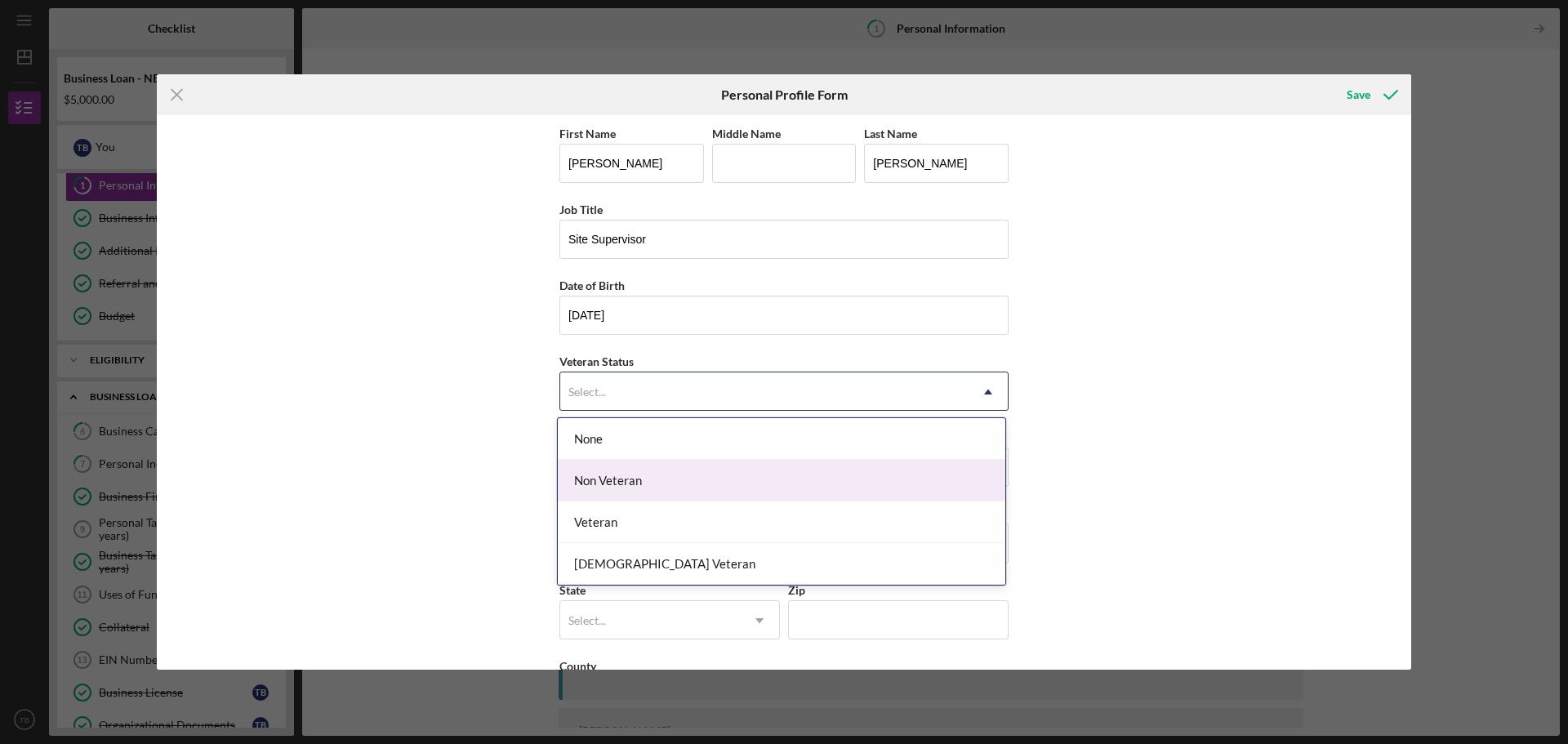
click at [596, 486] on div "Non Veteran" at bounding box center [781, 480] width 447 height 41
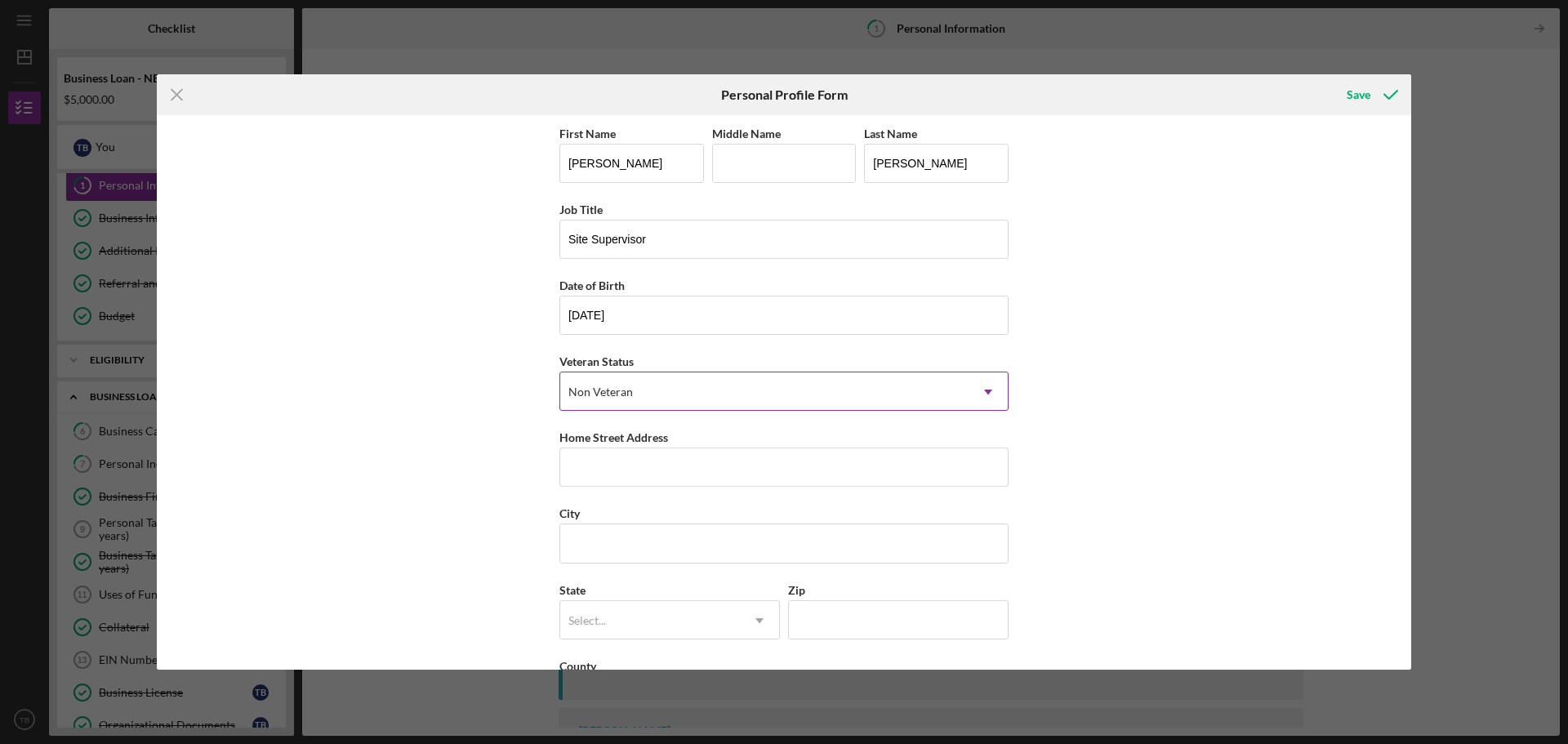
click at [596, 394] on div "Non Veteran" at bounding box center [600, 393] width 64 height 13
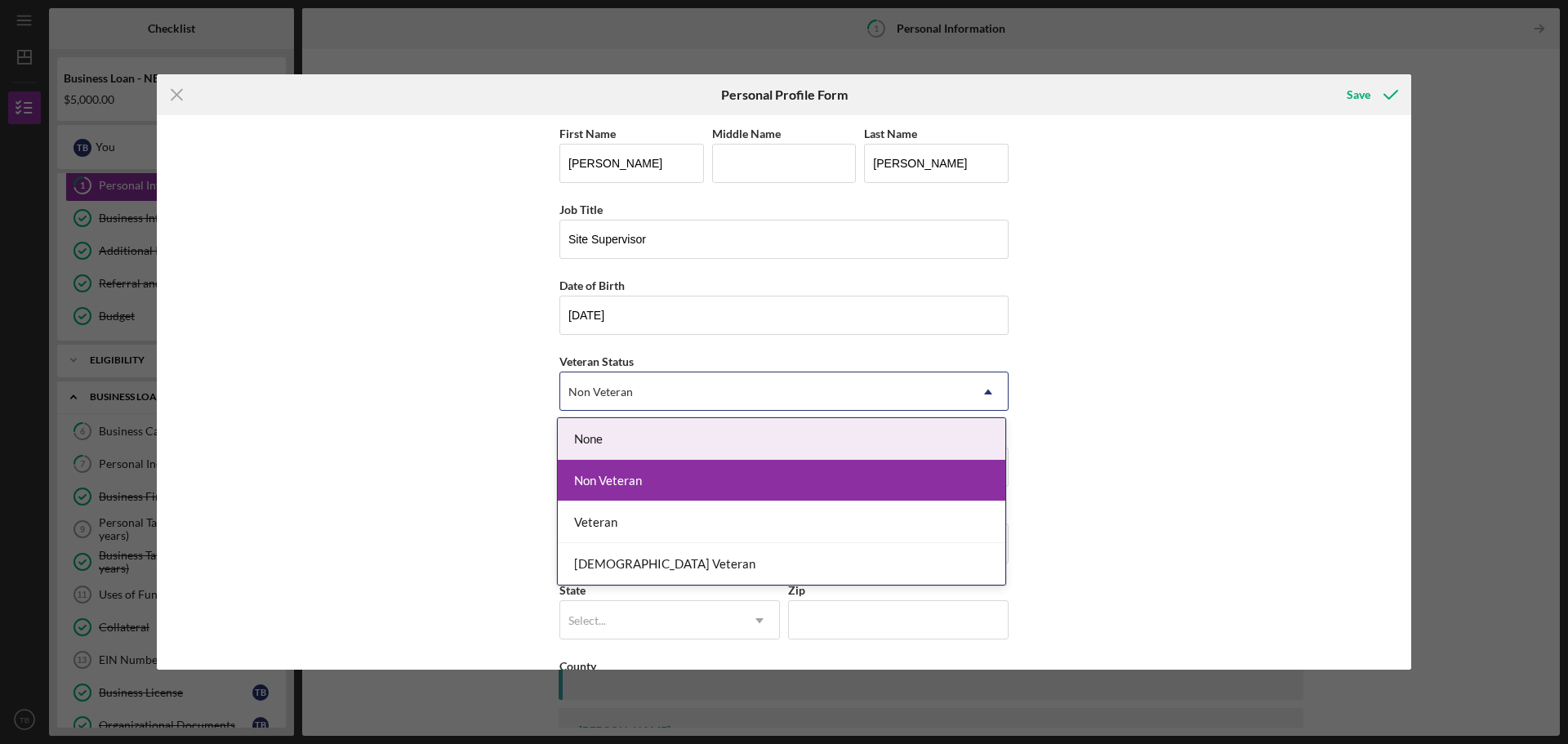
click at [596, 442] on div "None" at bounding box center [781, 439] width 447 height 41
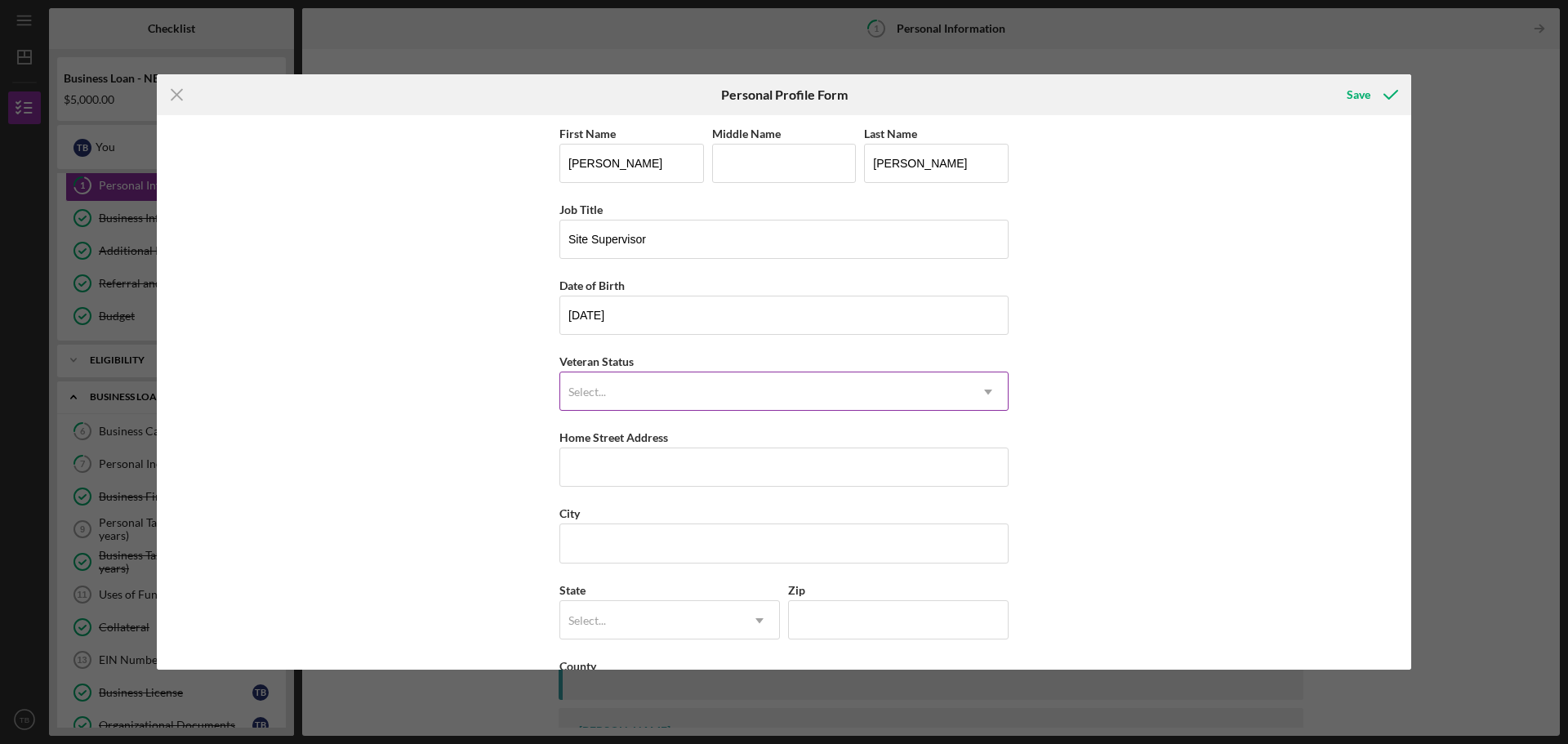
click at [598, 397] on div "Select..." at bounding box center [587, 393] width 37 height 13
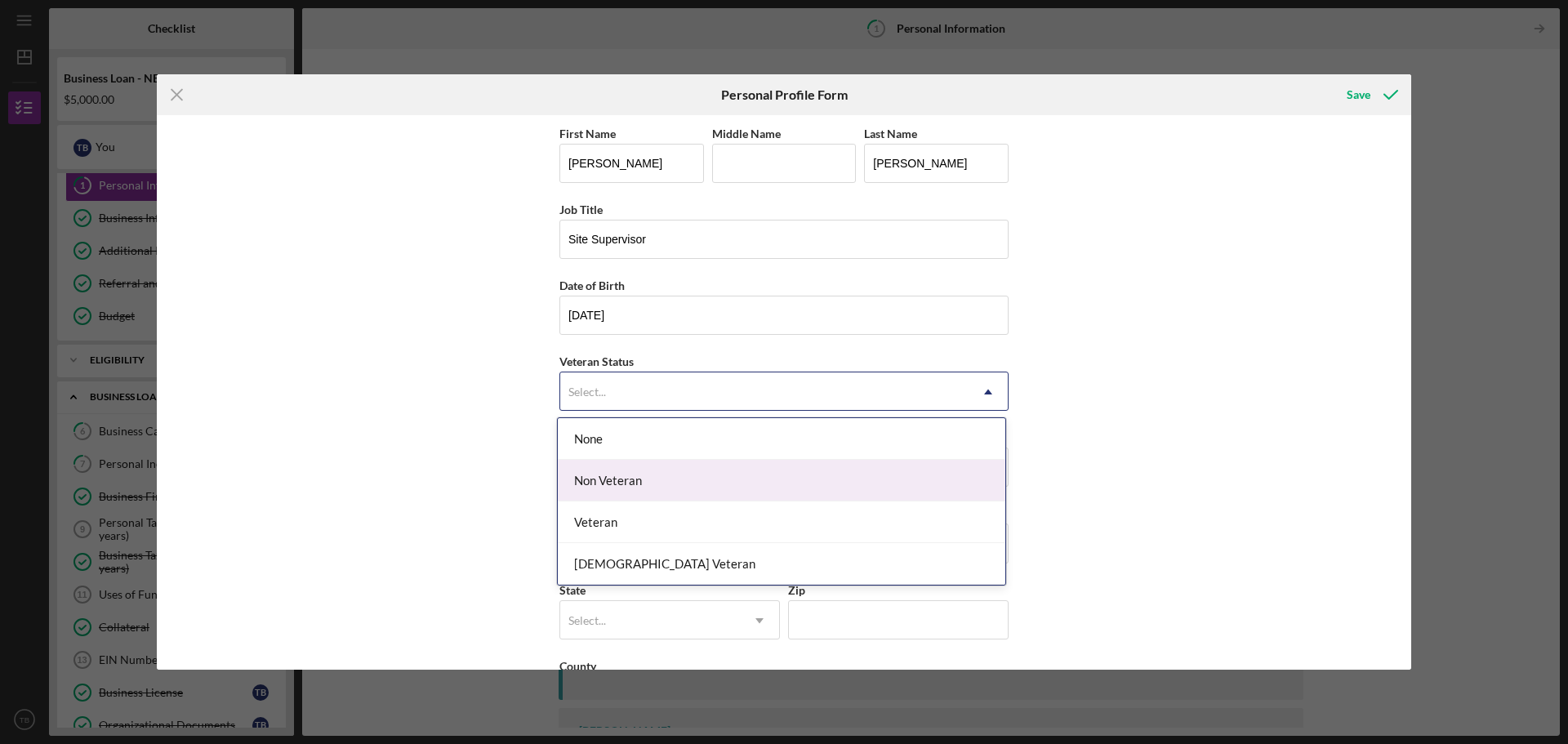
click at [595, 480] on div "Non Veteran" at bounding box center [781, 480] width 447 height 41
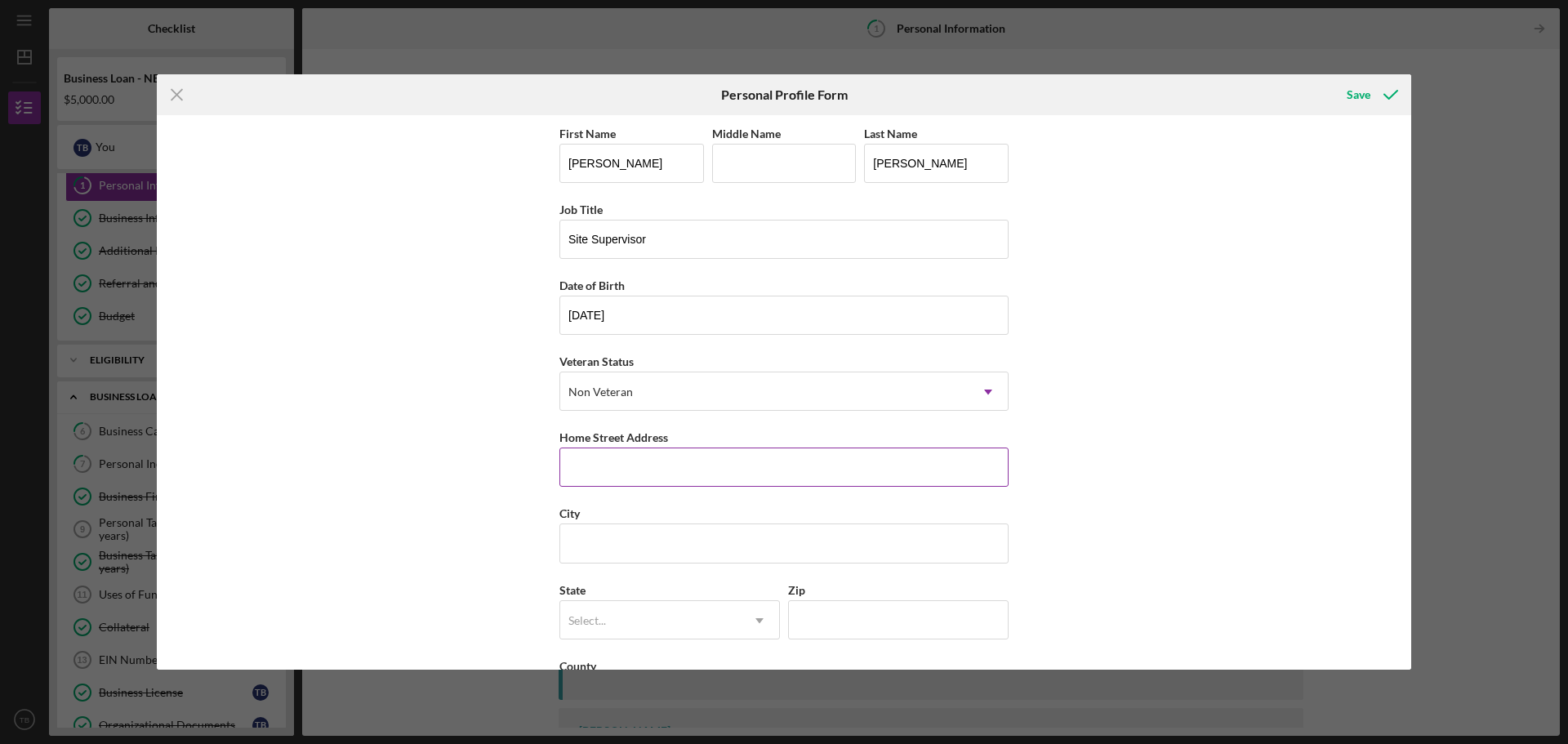
click at [598, 469] on input "Home Street Address" at bounding box center [783, 466] width 449 height 39
type input "[STREET_ADDRESS][PERSON_NAME]"
type input "Gem Bed and"
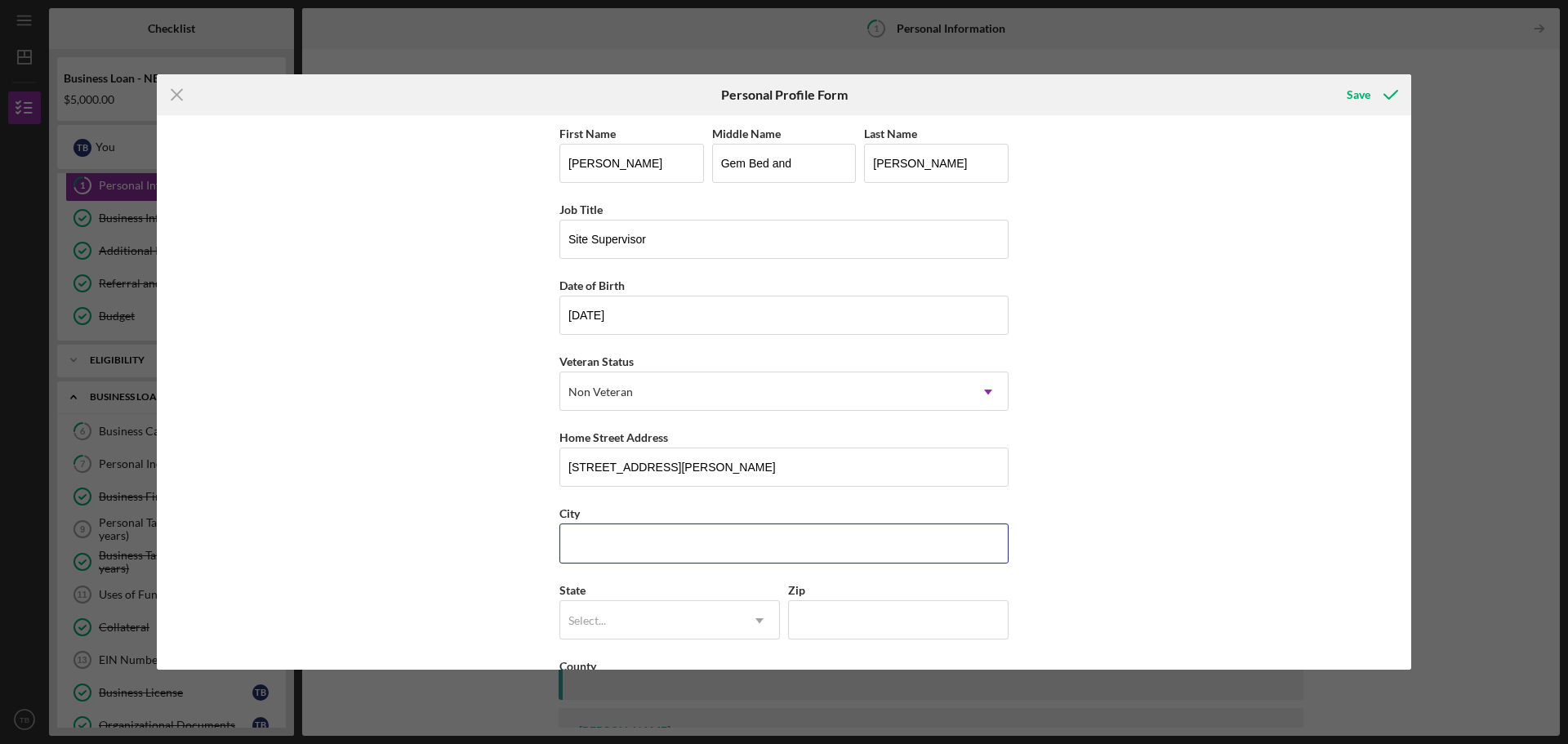
type input "Saint Louis"
type input "MO"
type input "63118"
type input "[GEOGRAPHIC_DATA]"
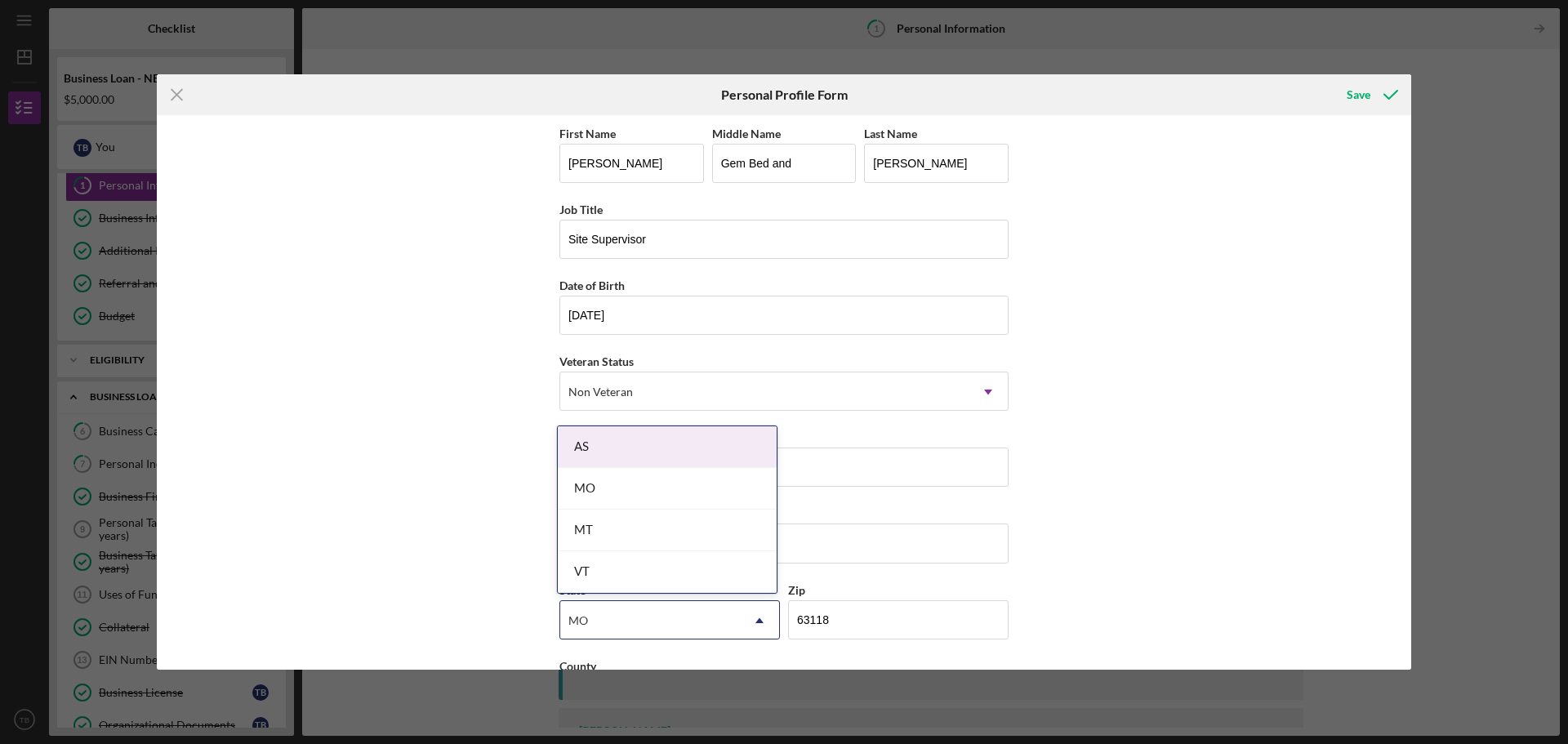
click at [1168, 342] on div "First Name [PERSON_NAME] Middle Name Gem Bed and Last Name [PERSON_NAME] Job Ti…" at bounding box center [784, 392] width 1254 height 554
click at [773, 166] on input "Gem Bed and" at bounding box center [784, 163] width 145 height 39
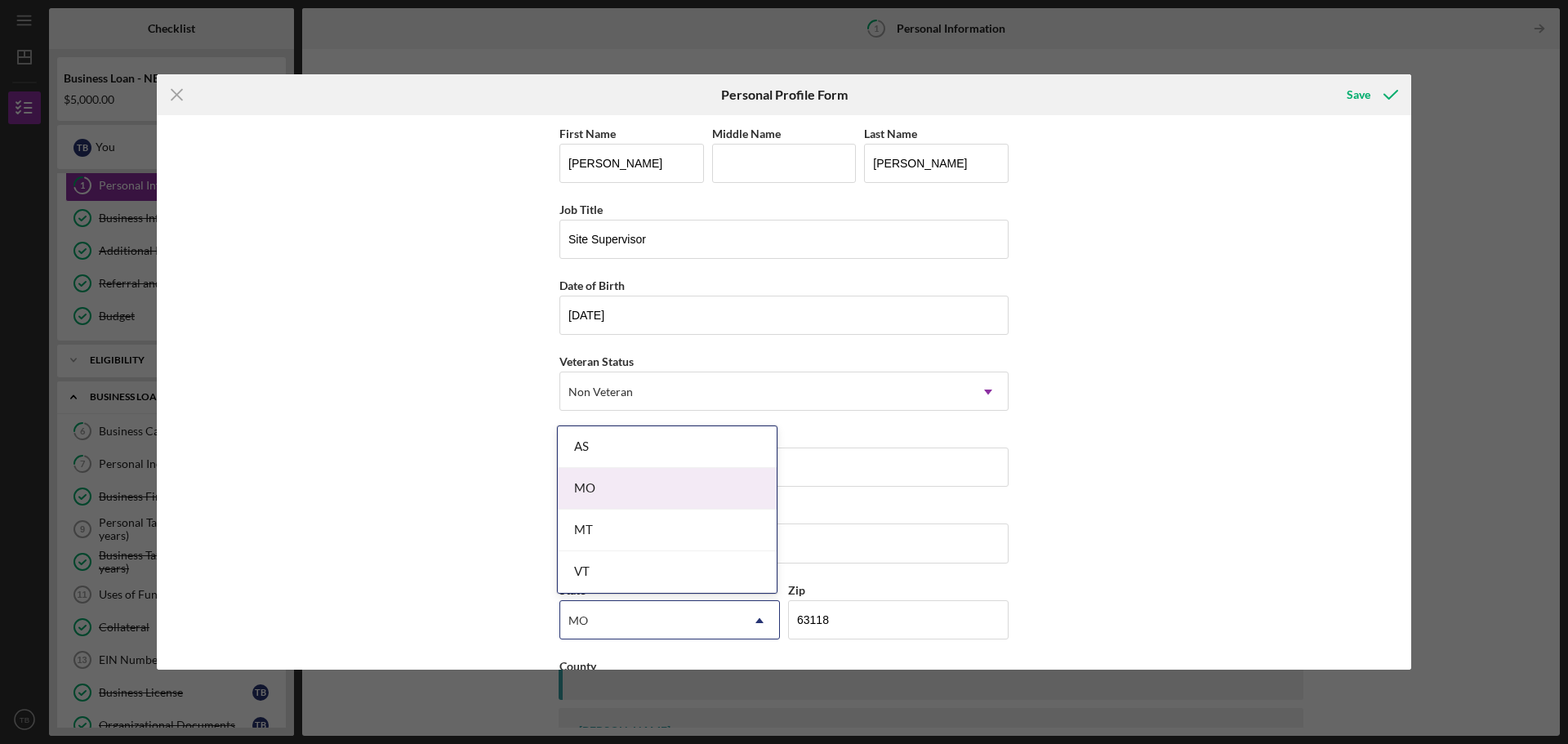
click at [643, 489] on div "MO" at bounding box center [667, 488] width 219 height 41
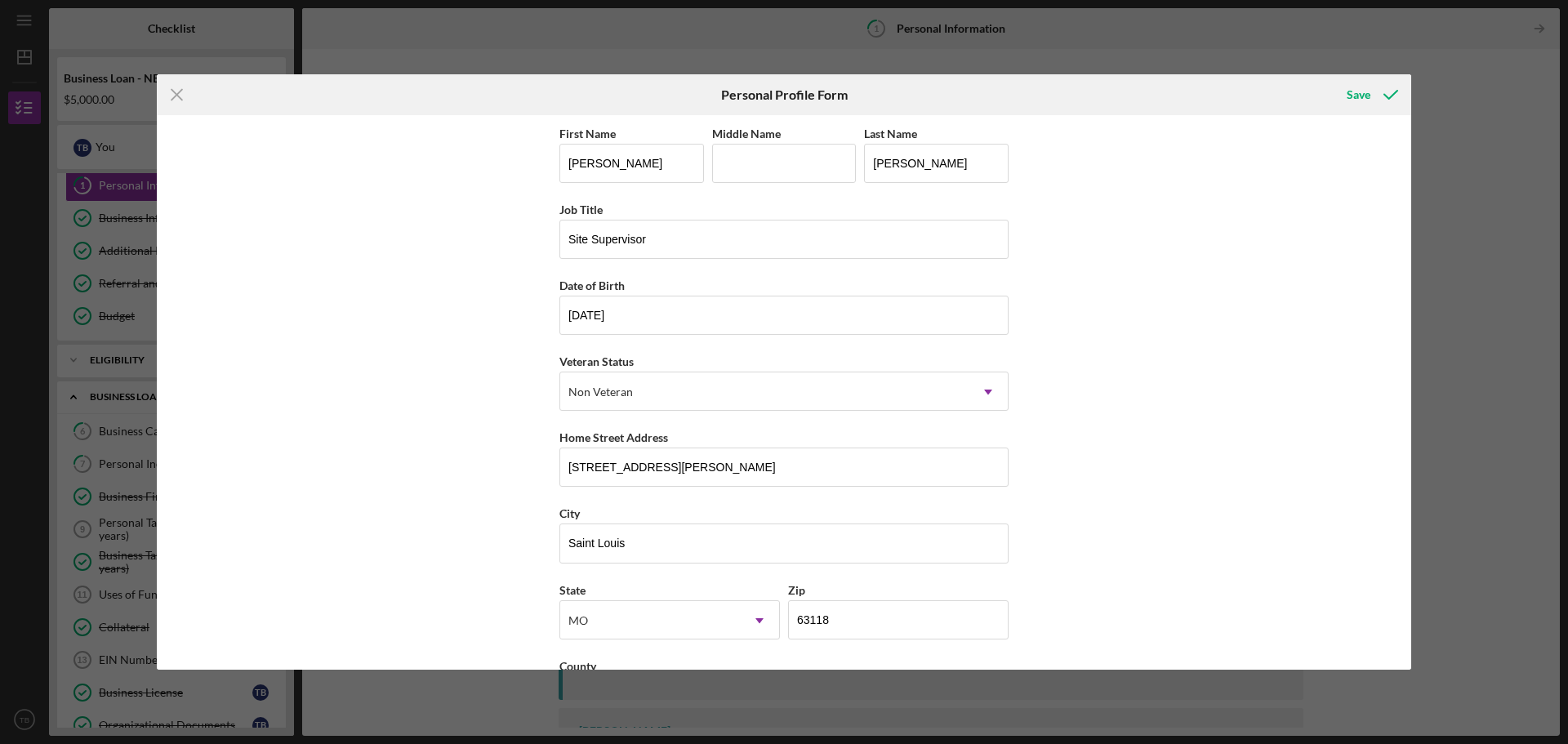
click at [1324, 332] on div "First Name [PERSON_NAME] Middle Name Last Name [PERSON_NAME] Job Title Site Sup…" at bounding box center [784, 392] width 1254 height 554
click at [1367, 93] on div "Save" at bounding box center [1357, 95] width 24 height 33
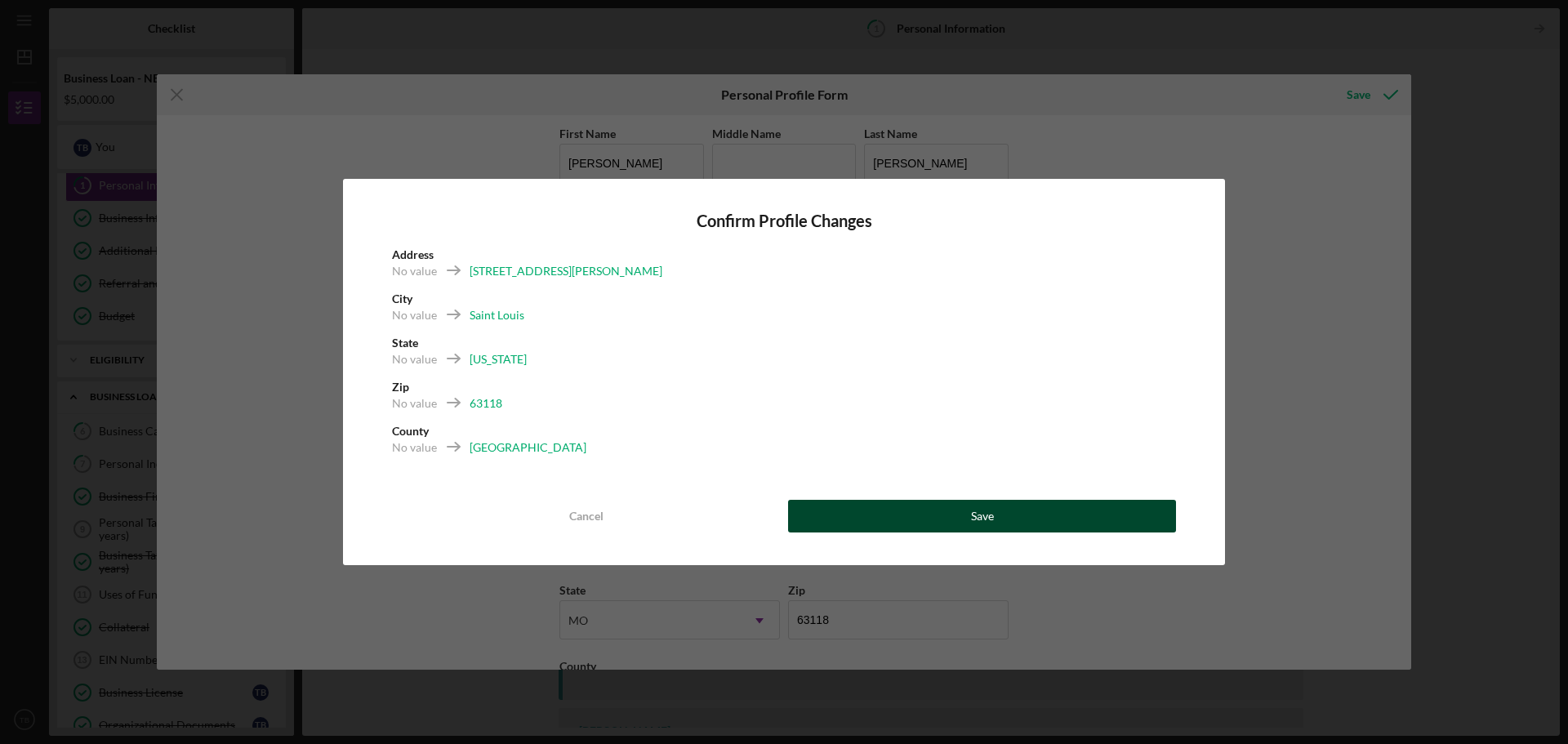
click at [907, 525] on button "Save" at bounding box center [981, 516] width 388 height 33
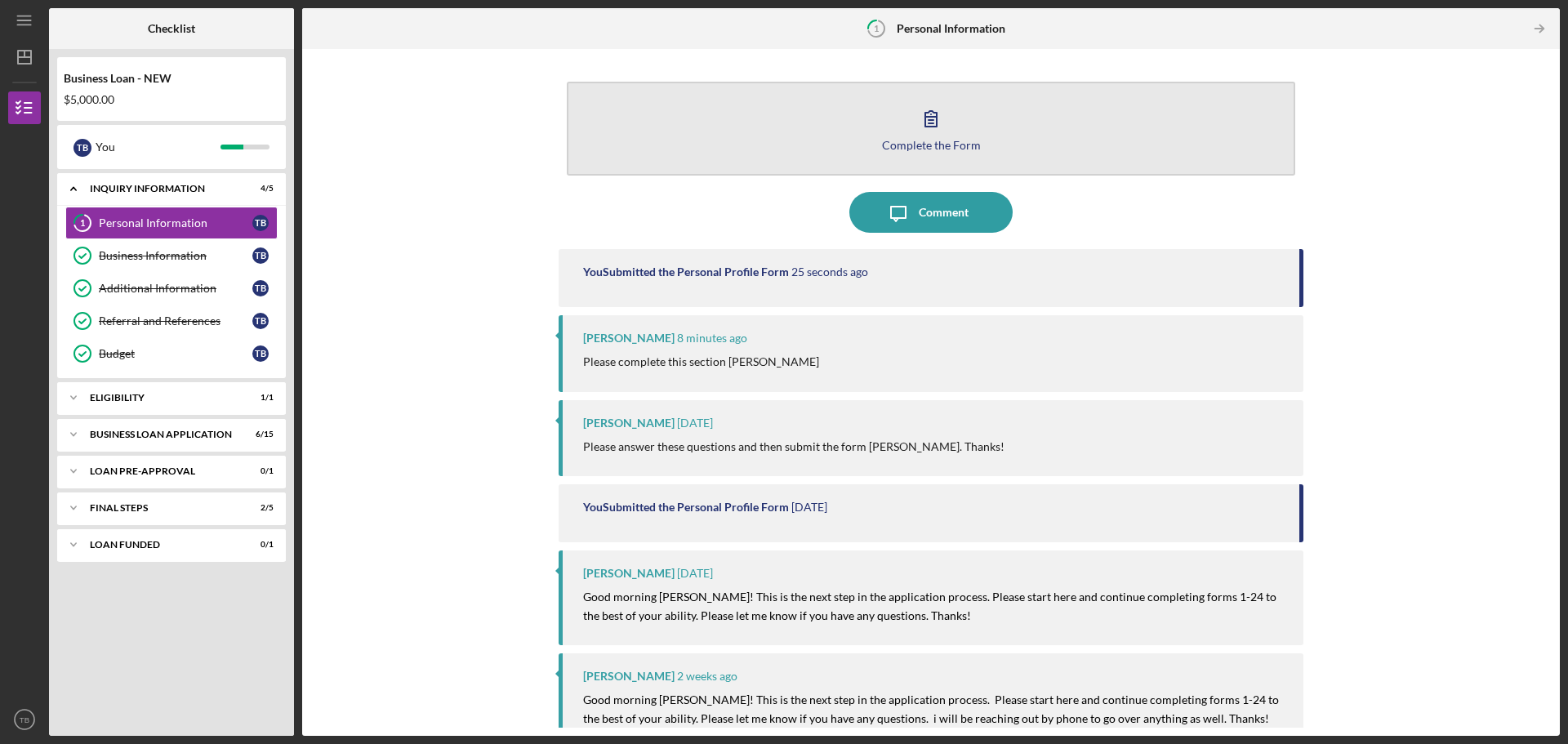
click at [921, 147] on div "Complete the Form" at bounding box center [930, 145] width 99 height 12
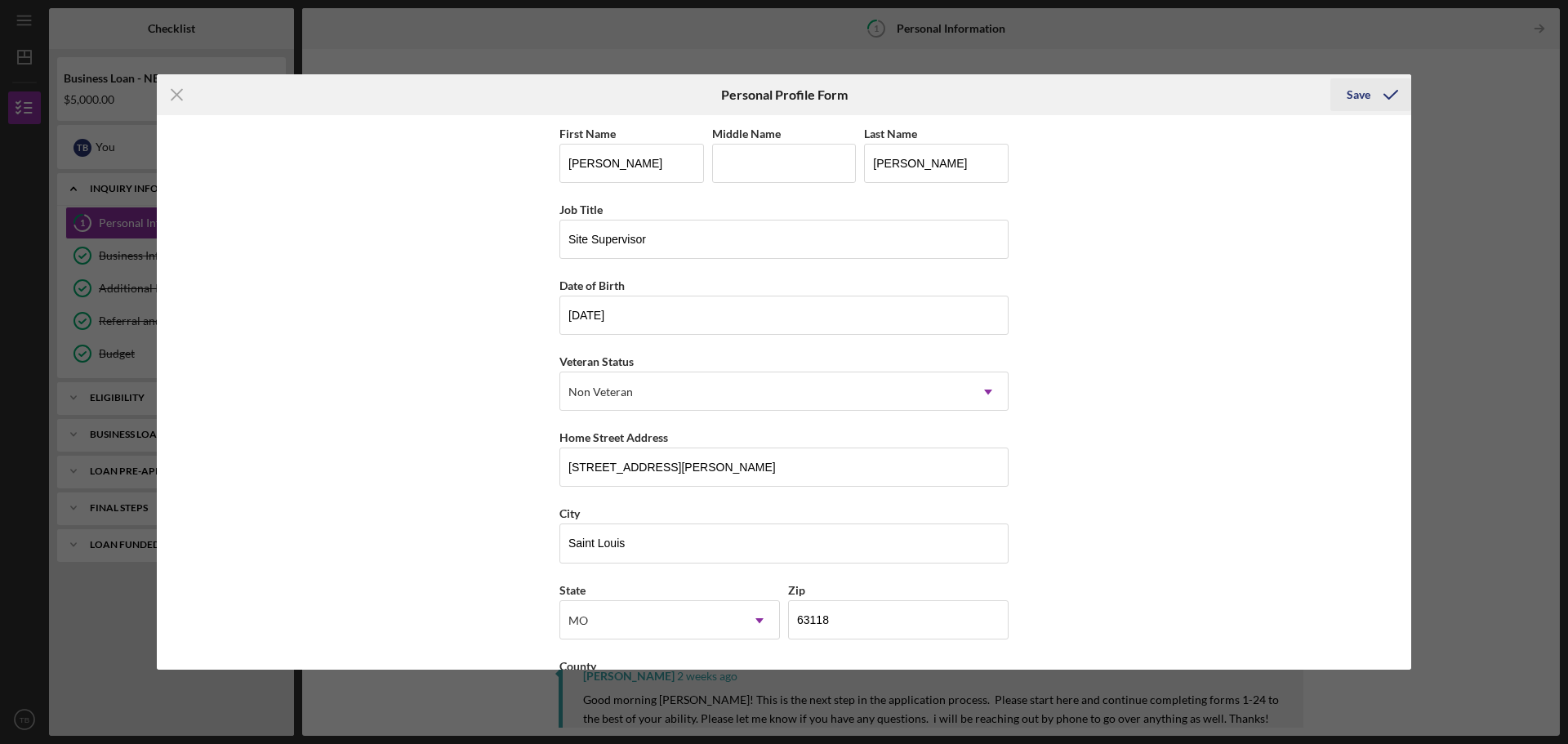
drag, startPoint x: 1362, startPoint y: 96, endPoint x: 1328, endPoint y: 105, distance: 35.2
click at [1359, 97] on div "Save" at bounding box center [1357, 95] width 24 height 33
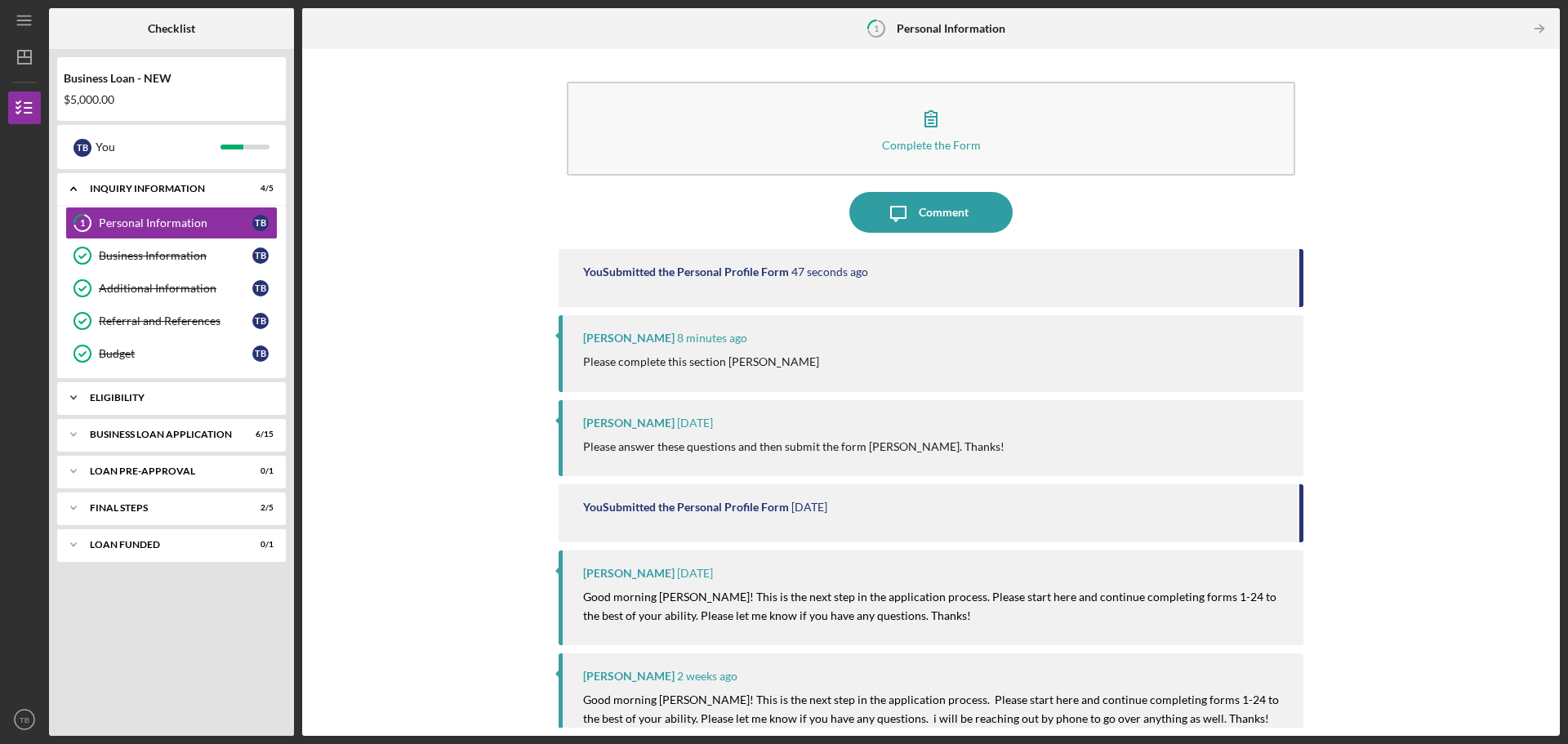
click at [97, 392] on div "Icon/Expander ELIGIBILITY 1 / 1" at bounding box center [171, 397] width 229 height 33
click at [127, 473] on div "BUSINESS LOAN APPLICATION" at bounding box center [177, 476] width 175 height 10
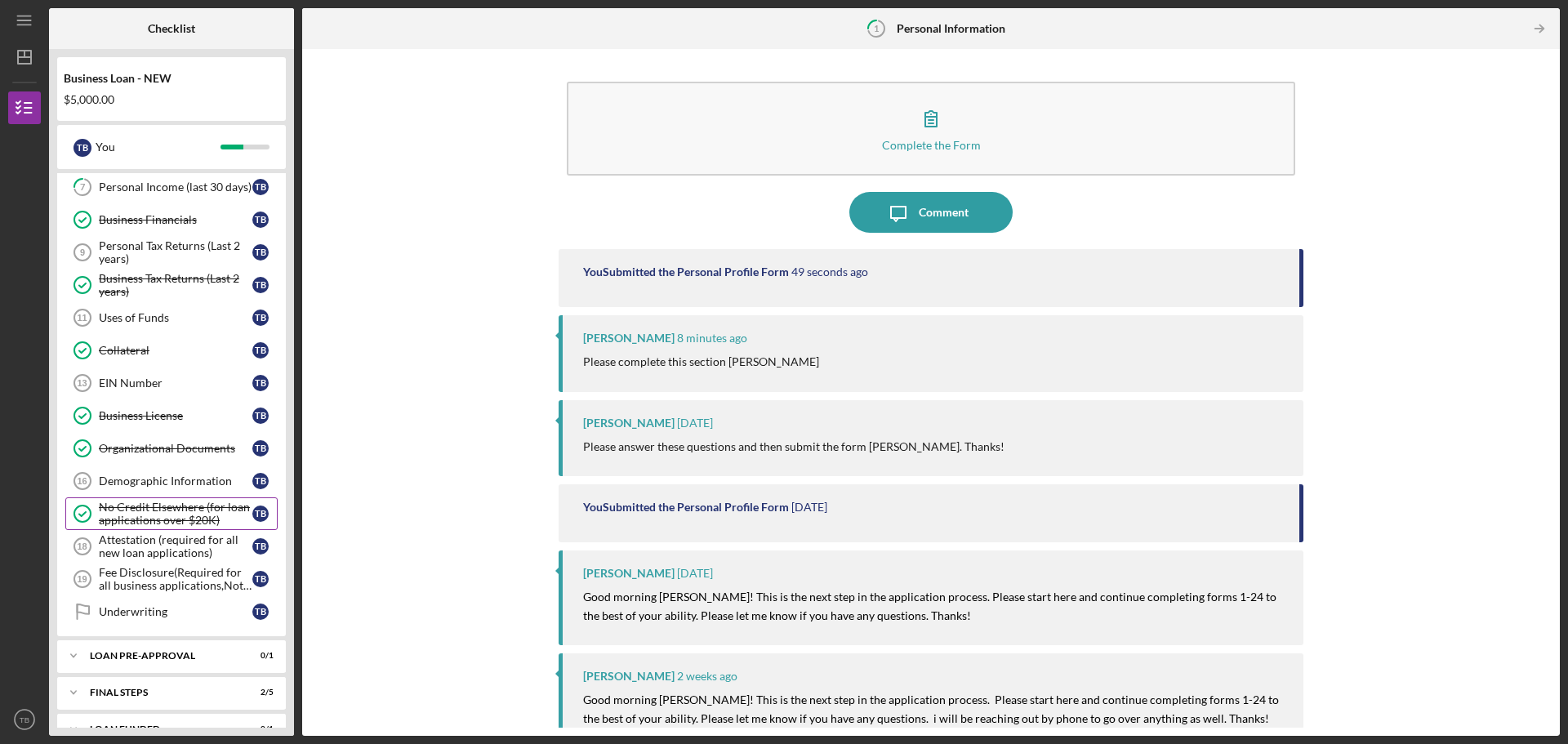
scroll to position [383, 0]
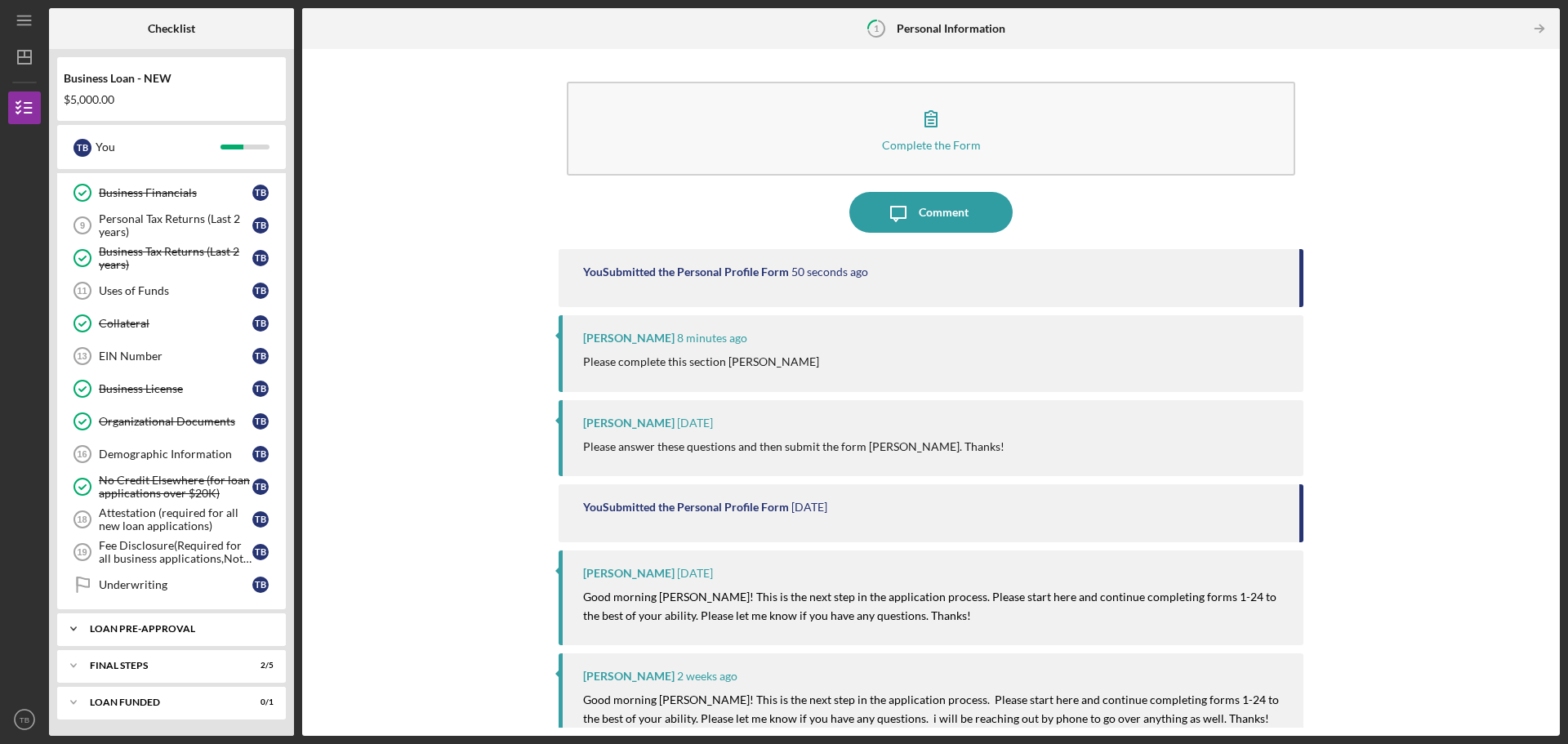
click at [136, 627] on div "LOAN PRE-APPROVAL" at bounding box center [177, 629] width 175 height 10
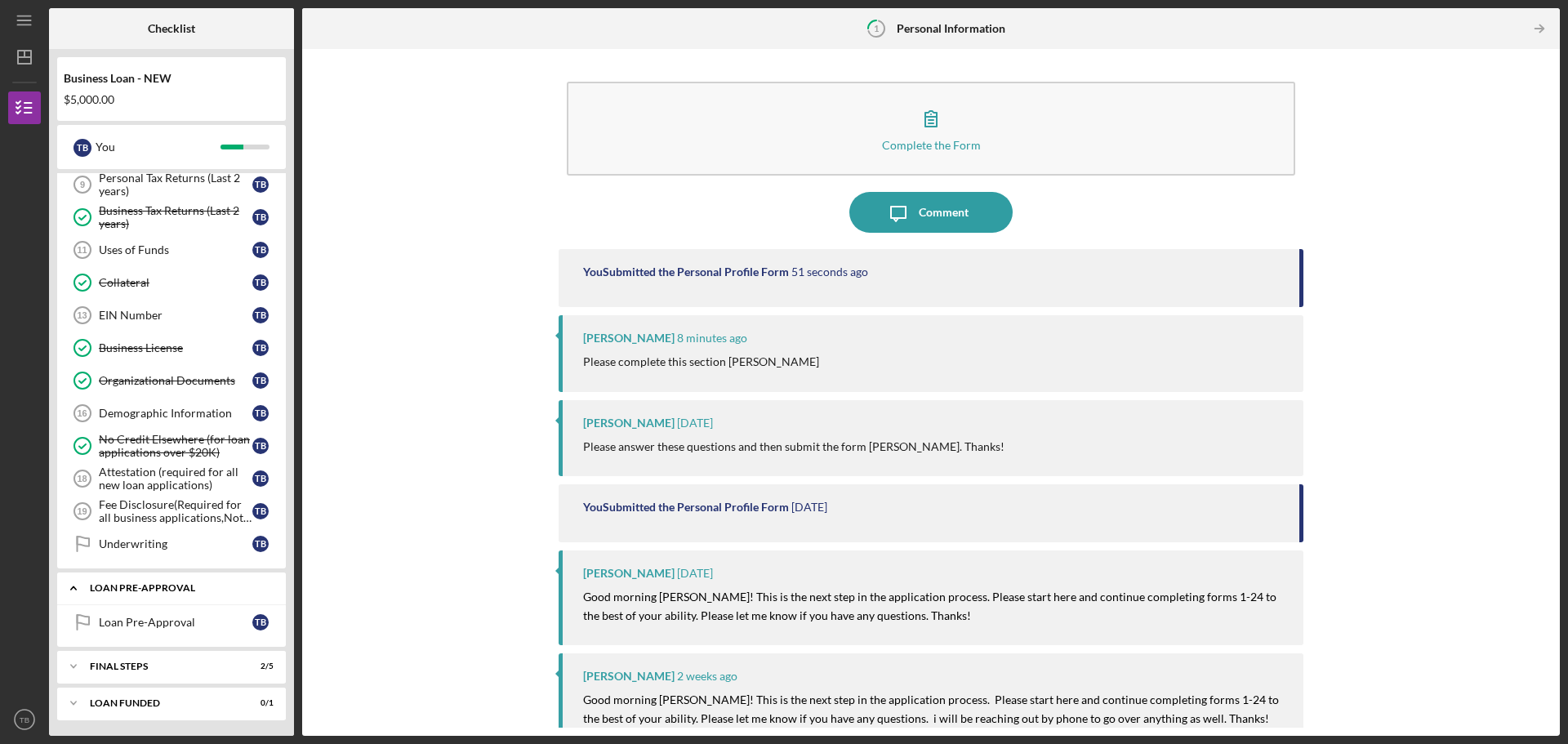
scroll to position [425, 0]
click at [139, 618] on div "Loan Pre-Approval" at bounding box center [175, 621] width 153 height 13
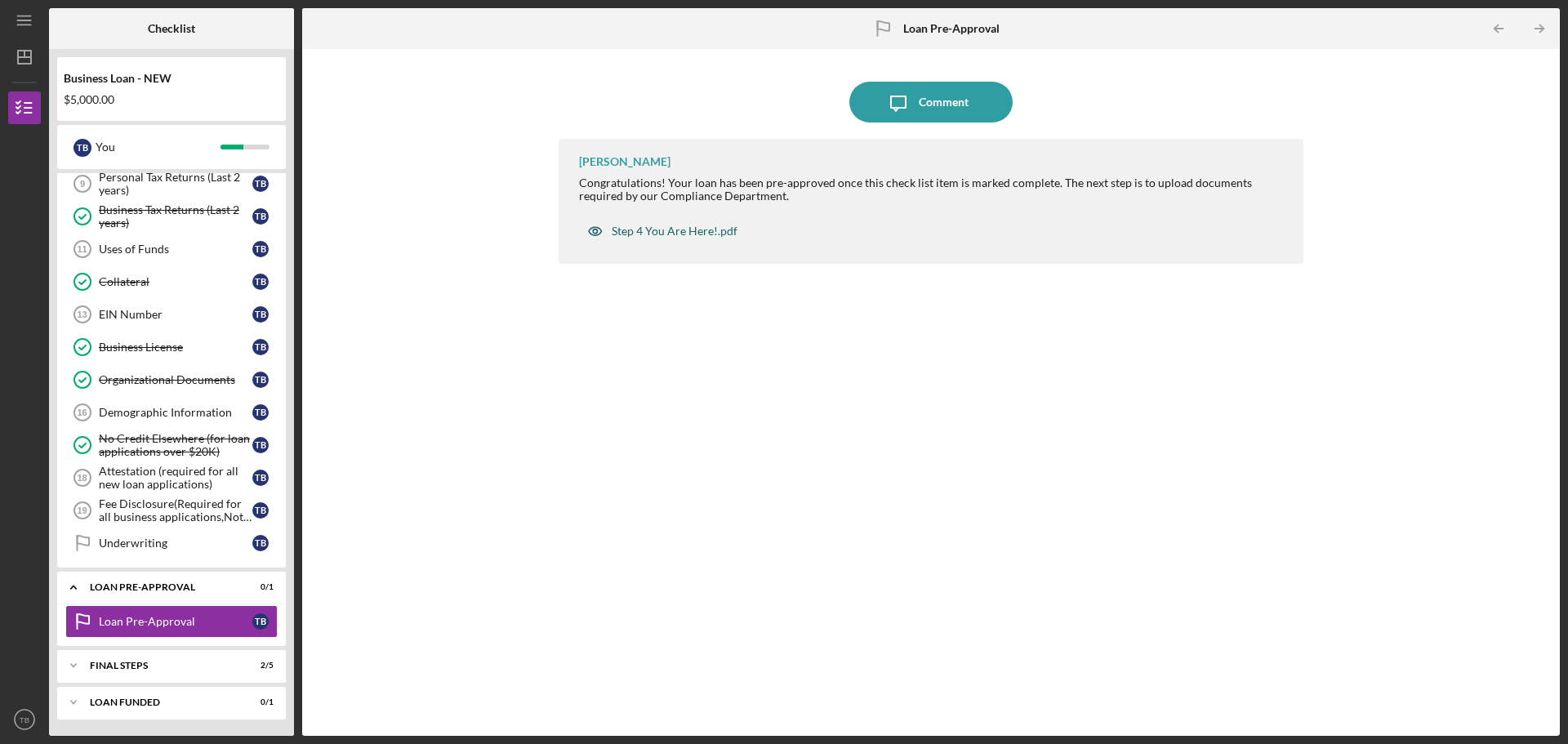
click at [641, 229] on div "Step 4 You Are Here!.pdf" at bounding box center [674, 232] width 125 height 13
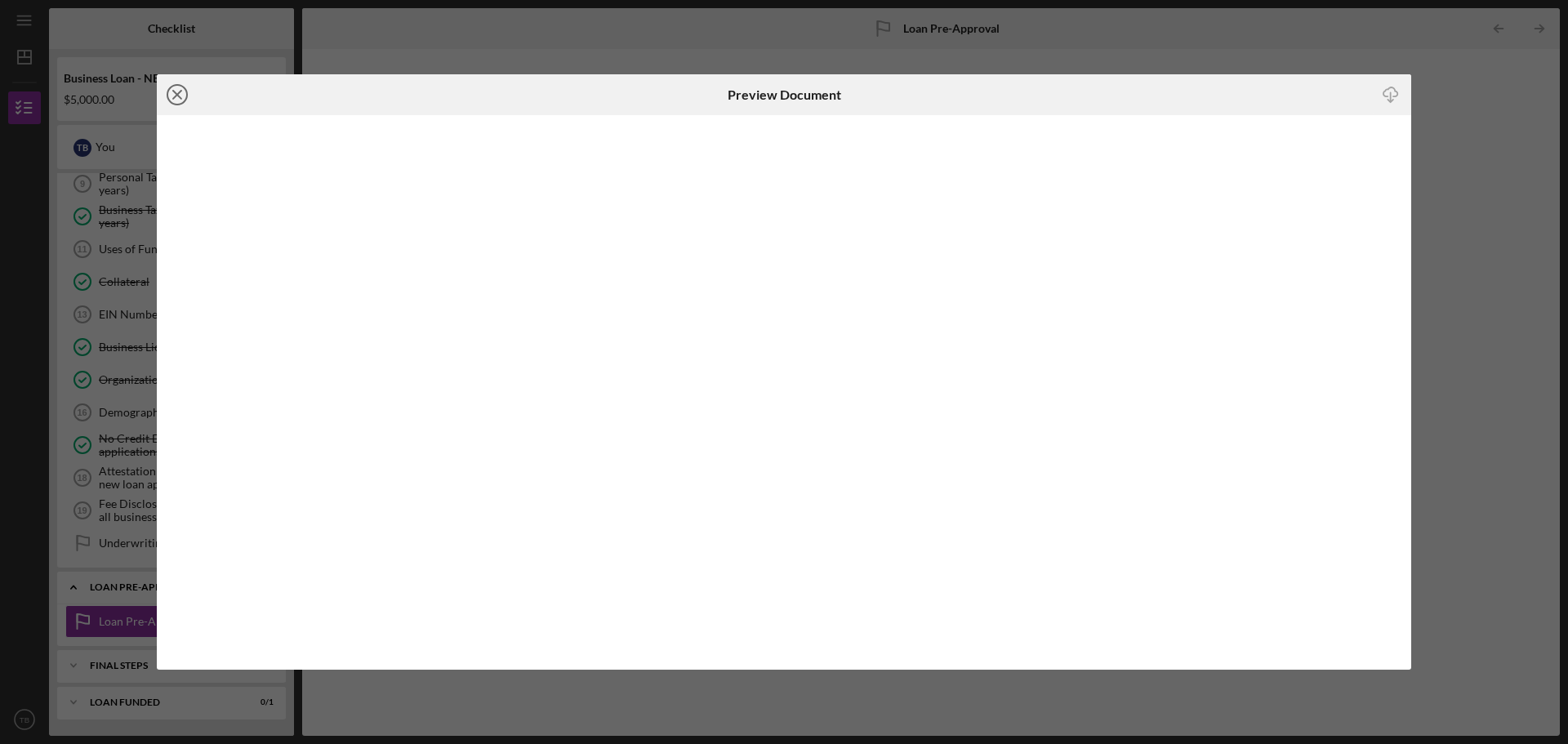
click at [172, 97] on icon "Icon/Close" at bounding box center [177, 95] width 41 height 41
